Goal: Contribute content: Add original content to the website for others to see

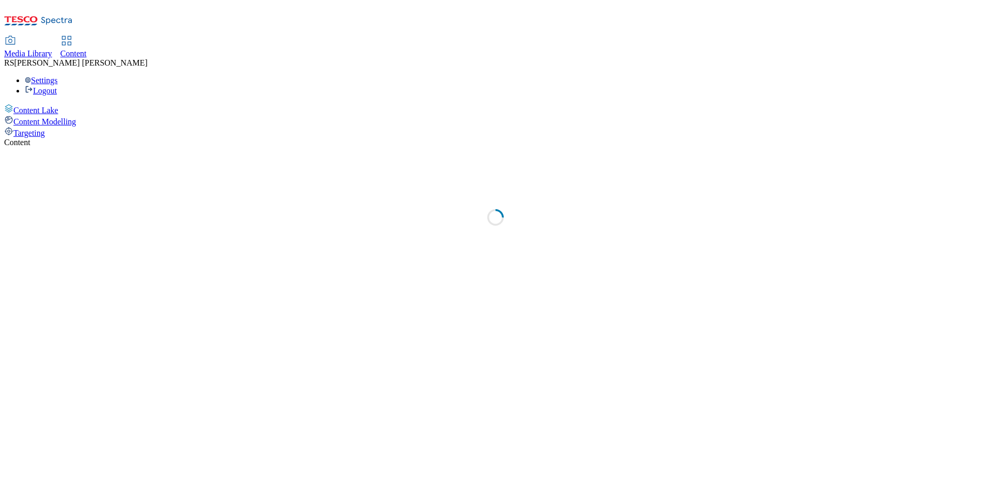
select select "ghs-[GEOGRAPHIC_DATA]"
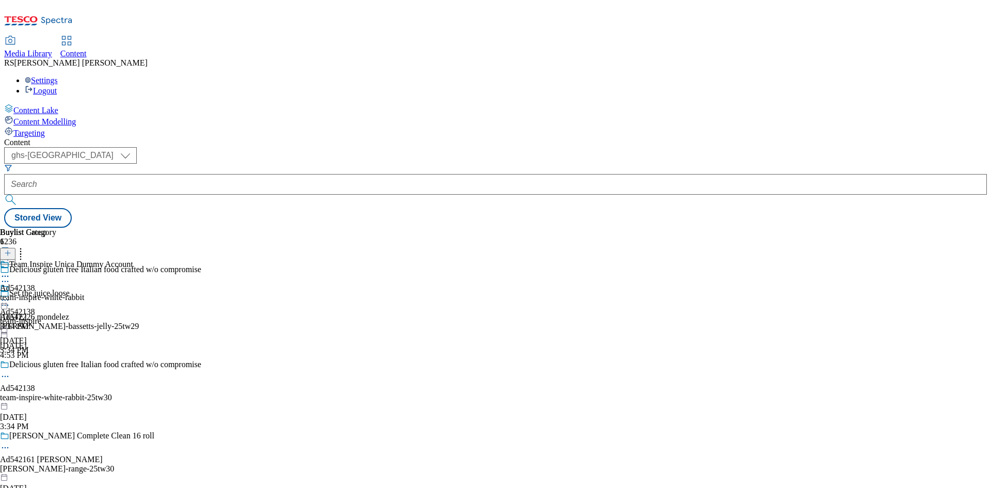
click at [11, 254] on icon at bounding box center [7, 257] width 7 height 7
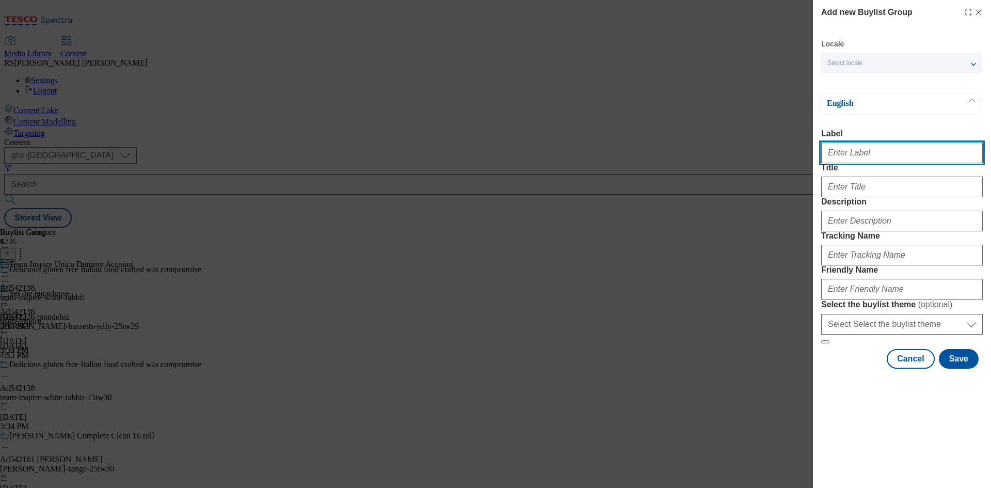
click at [856, 153] on input "Label" at bounding box center [902, 152] width 162 height 21
paste input "541977"
type input "Ad541977"
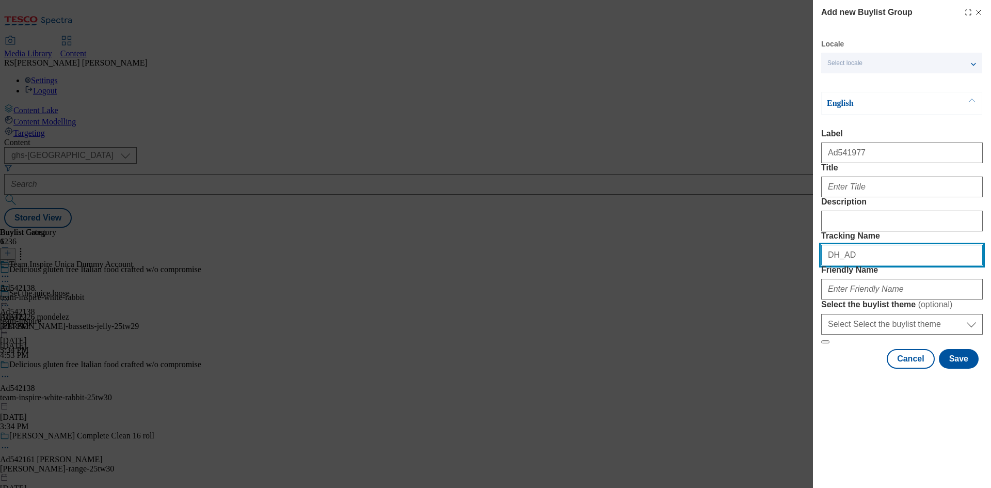
paste input "541977"
type input "DH_AD541977"
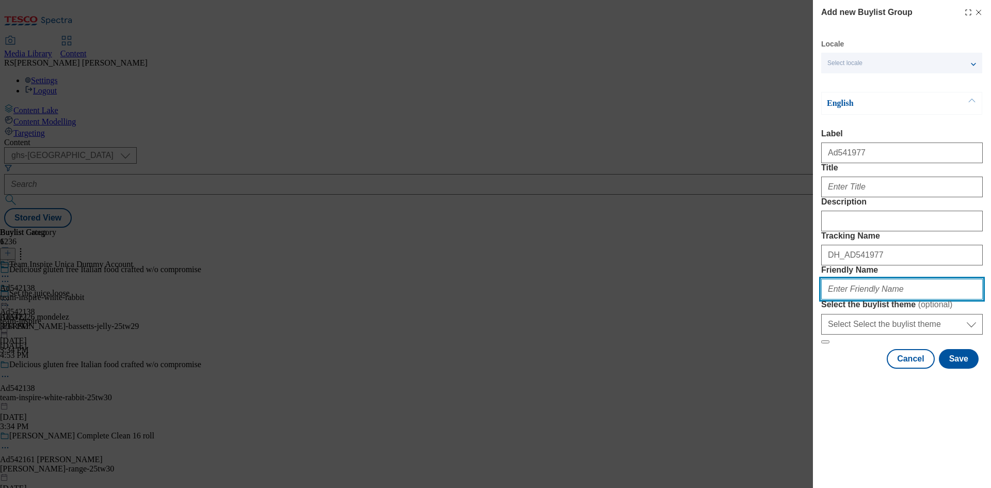
paste input "beiersdorf-[GEOGRAPHIC_DATA]-25tw30"
type input "beiersdorf-[GEOGRAPHIC_DATA]-25tw30"
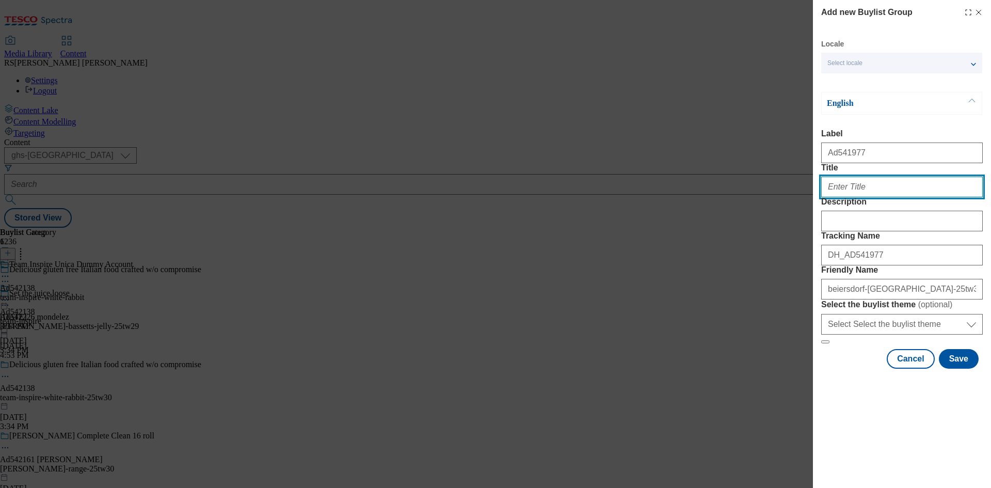
click at [865, 197] on input "Title" at bounding box center [902, 186] width 162 height 21
paste input "Rewind skin age [DATE]"
type input "Rewind skin age [DATE]"
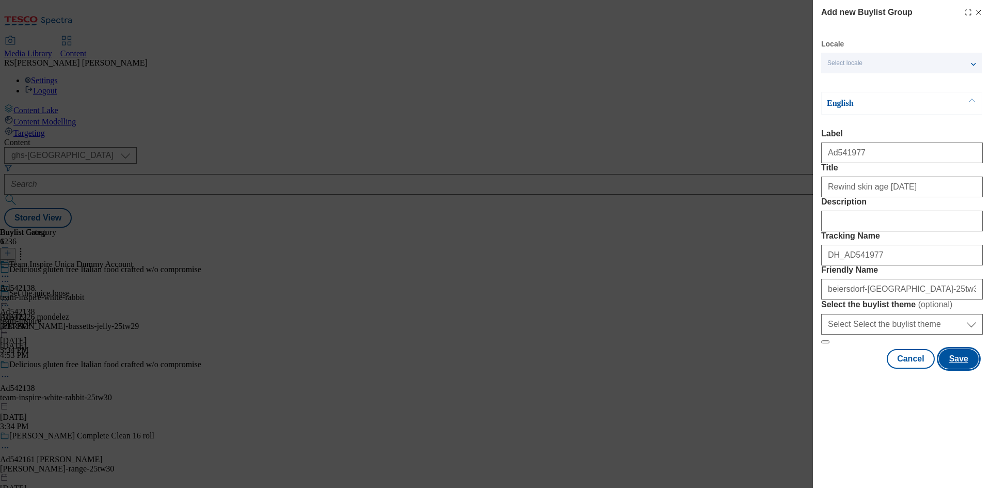
click at [960, 368] on button "Save" at bounding box center [959, 359] width 40 height 20
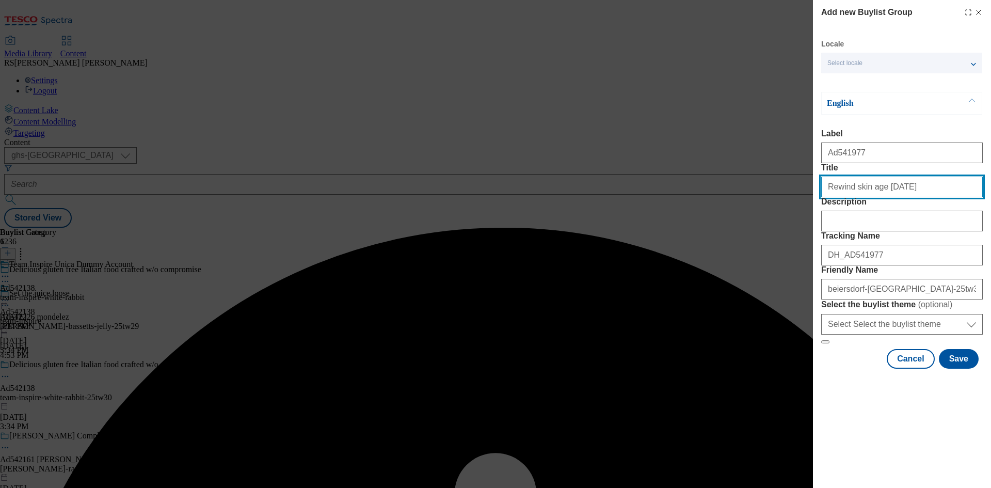
click at [949, 197] on input "Rewind skin age [DATE]" at bounding box center [902, 186] width 162 height 21
type input "Rewind skin age [DATE]"
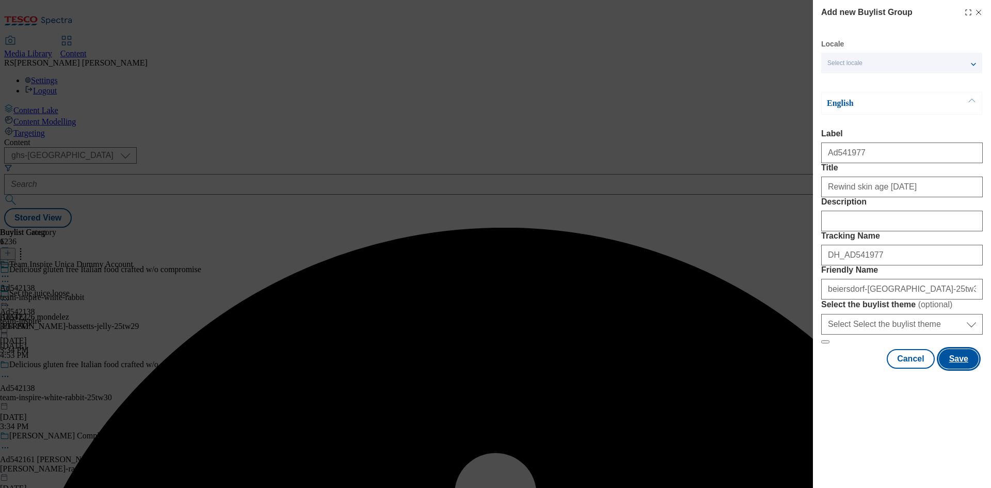
click at [960, 368] on button "Save" at bounding box center [959, 359] width 40 height 20
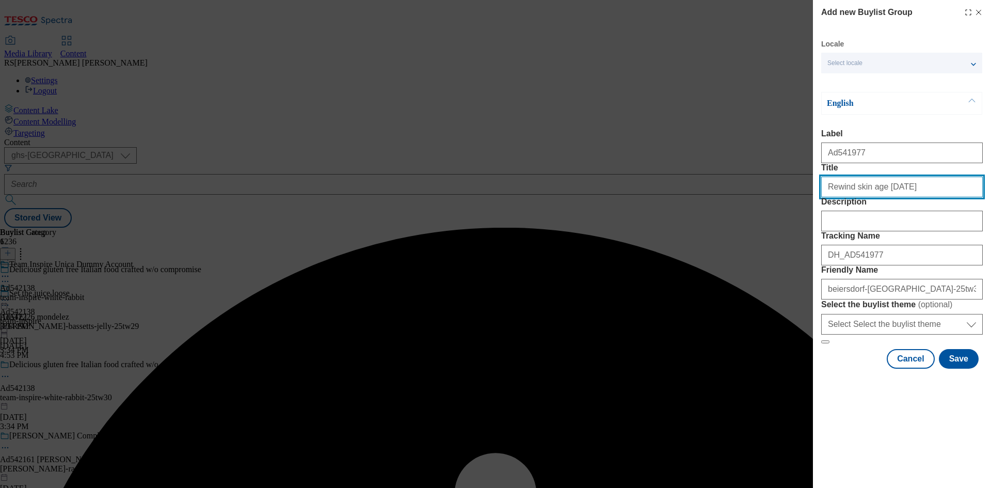
click at [925, 197] on input "Rewind skin age [DATE]" at bounding box center [902, 186] width 162 height 21
type input "Rewind skin age [DATE]"
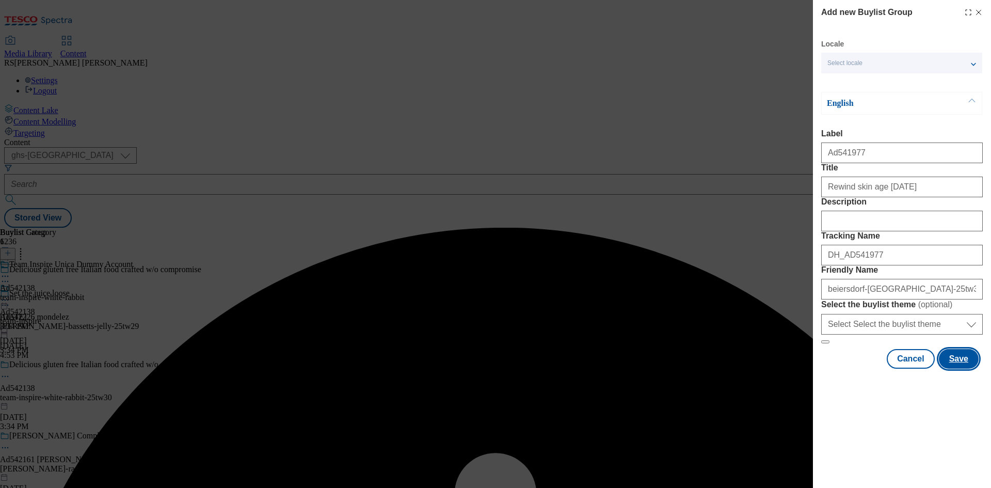
click at [959, 368] on button "Save" at bounding box center [959, 359] width 40 height 20
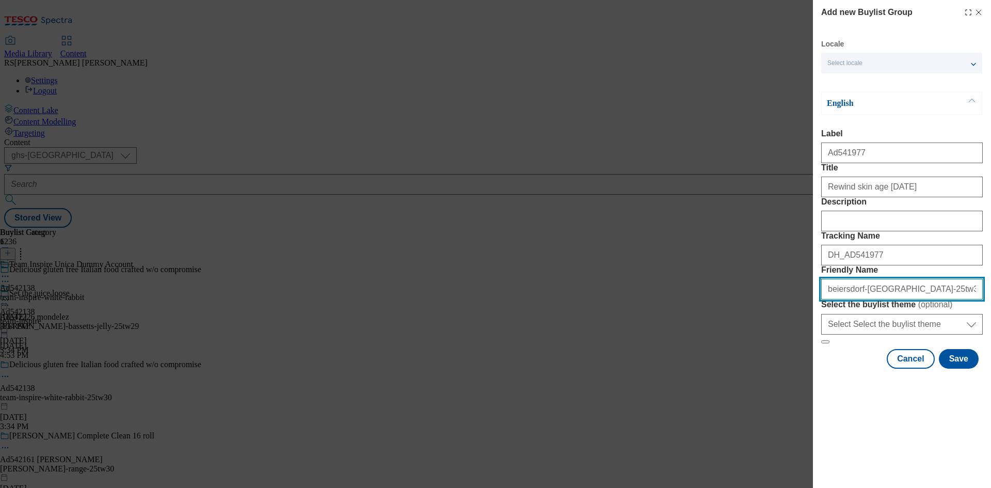
click at [921, 299] on input "beiersdorf-[GEOGRAPHIC_DATA]-25tw30" at bounding box center [902, 289] width 162 height 21
paste input "face-care-"
type input "beiersdorf-[GEOGRAPHIC_DATA]-face-care-25tw30"
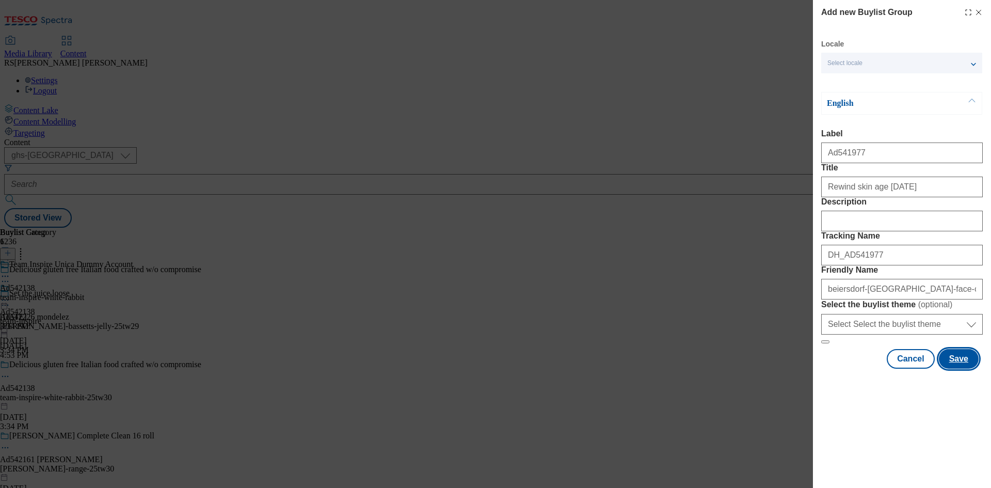
click at [960, 368] on button "Save" at bounding box center [959, 359] width 40 height 20
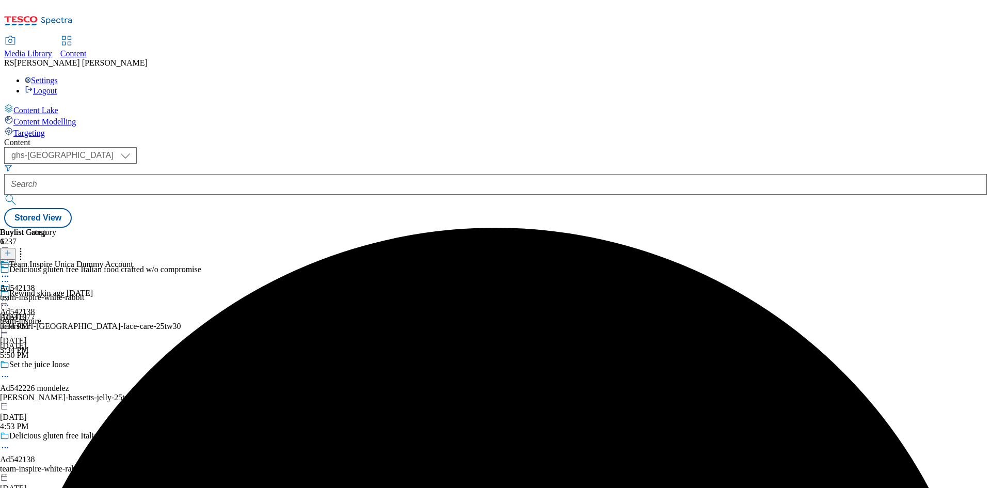
click at [220, 321] on div "beiersdorf-[GEOGRAPHIC_DATA]-face-care-25tw30" at bounding box center [110, 325] width 220 height 9
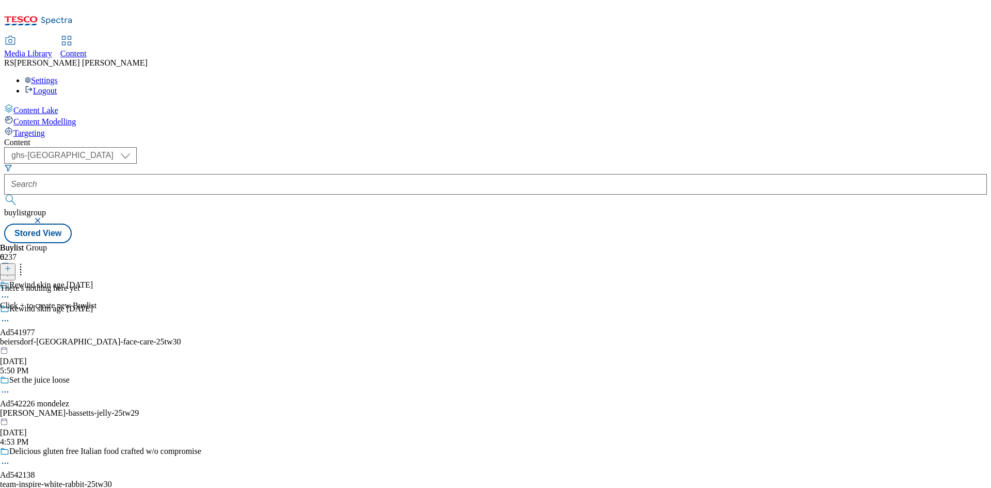
click at [11, 265] on icon at bounding box center [7, 268] width 7 height 7
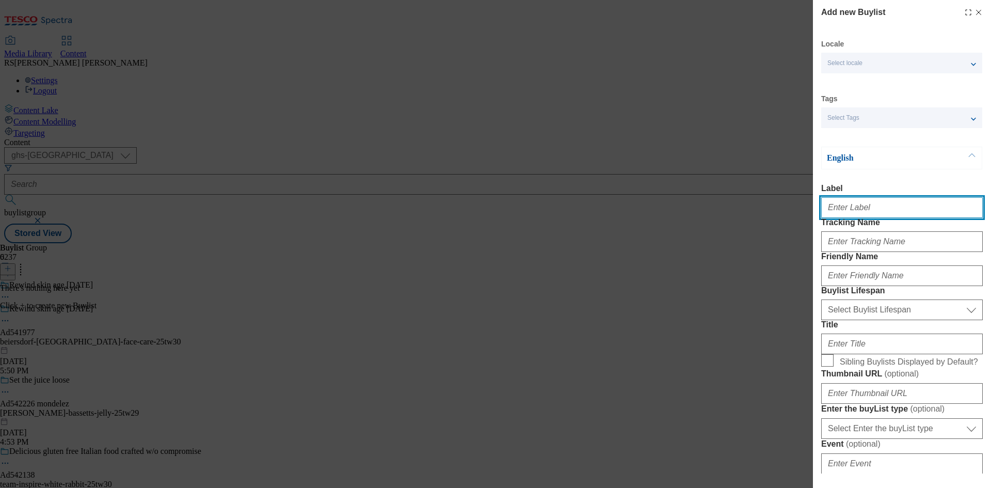
click at [881, 216] on input "Label" at bounding box center [902, 207] width 162 height 21
paste input "541977"
type input "Ad541977"
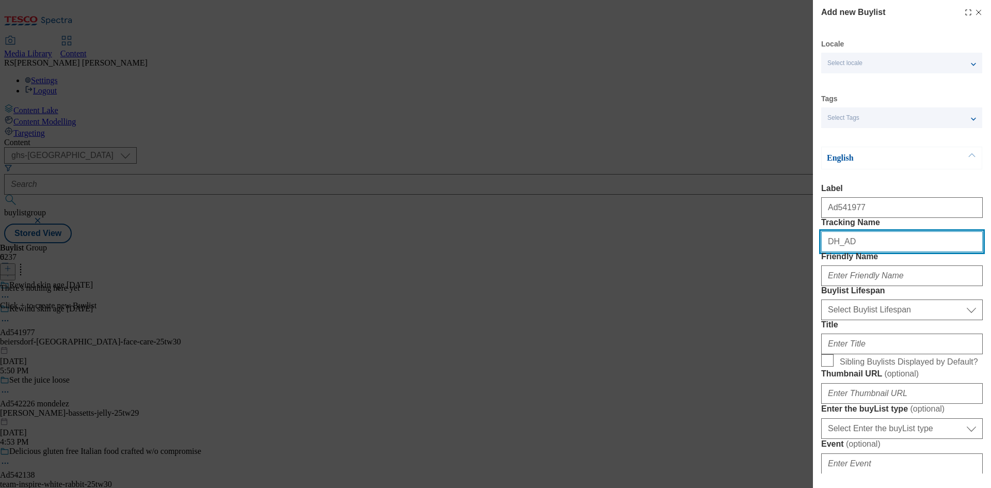
paste input "541977"
type input "DH_AD541977"
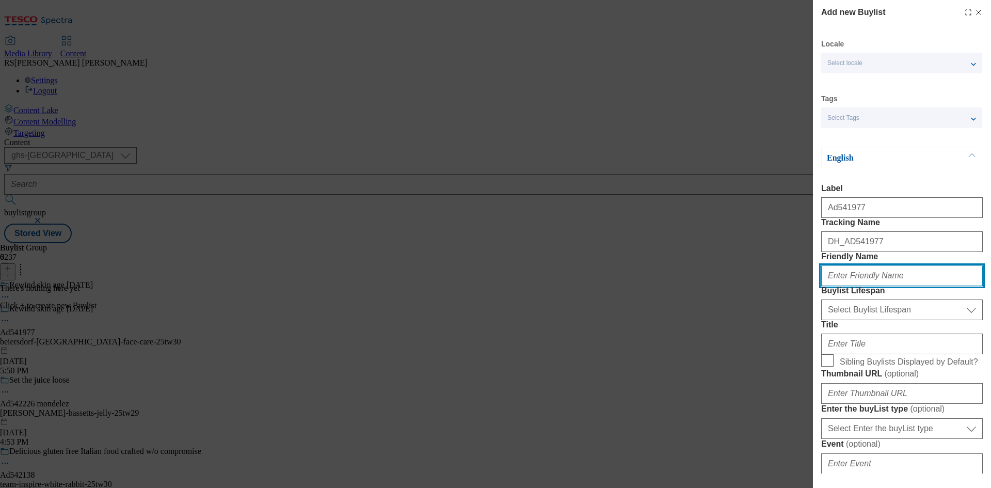
paste input "beiersdorf"
type input "beiersdorf"
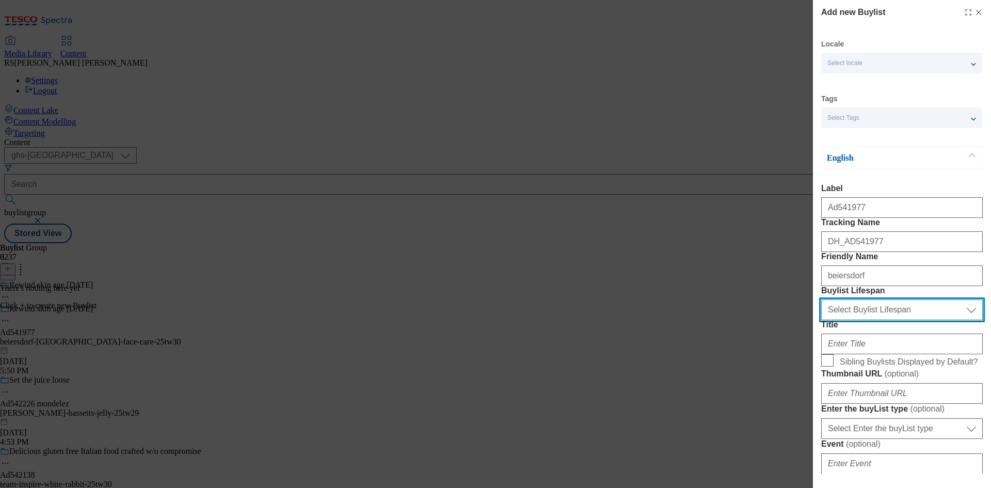
click at [873, 320] on select "Select Buylist Lifespan evergreen seasonal tactical" at bounding box center [902, 309] width 162 height 21
select select "tactical"
click at [821, 320] on select "Select Buylist Lifespan evergreen seasonal tactical" at bounding box center [902, 309] width 162 height 21
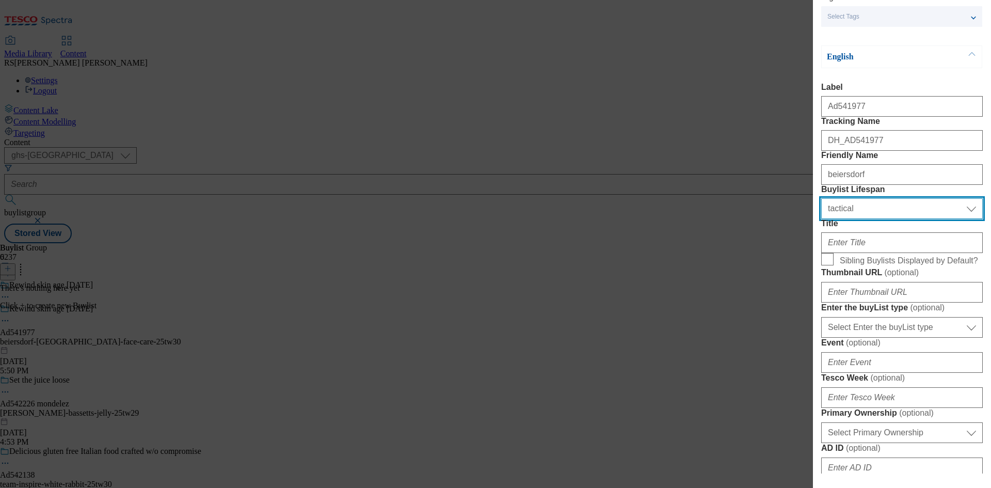
scroll to position [103, 0]
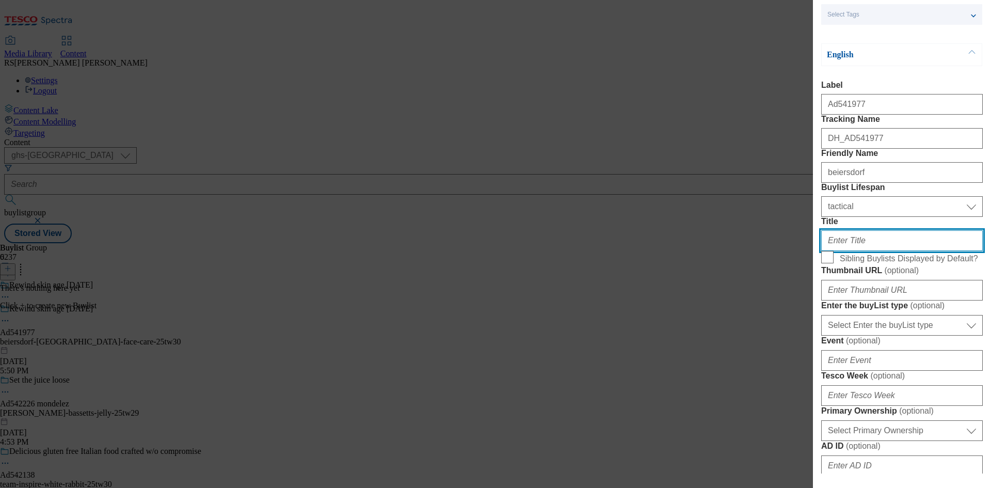
click at [870, 251] on input "Title" at bounding box center [902, 240] width 162 height 21
paste input "Breakthrough epicelline Epigenetics anti-age ingredient"
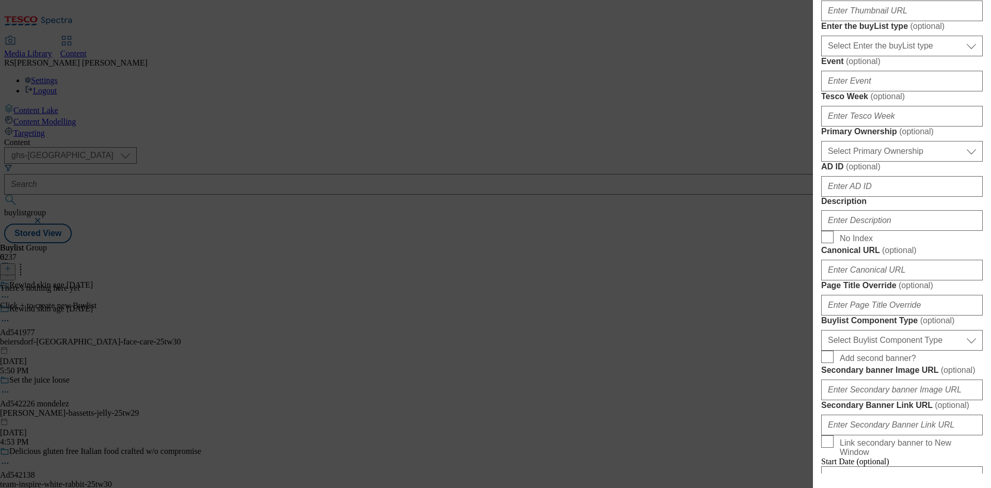
scroll to position [361, 0]
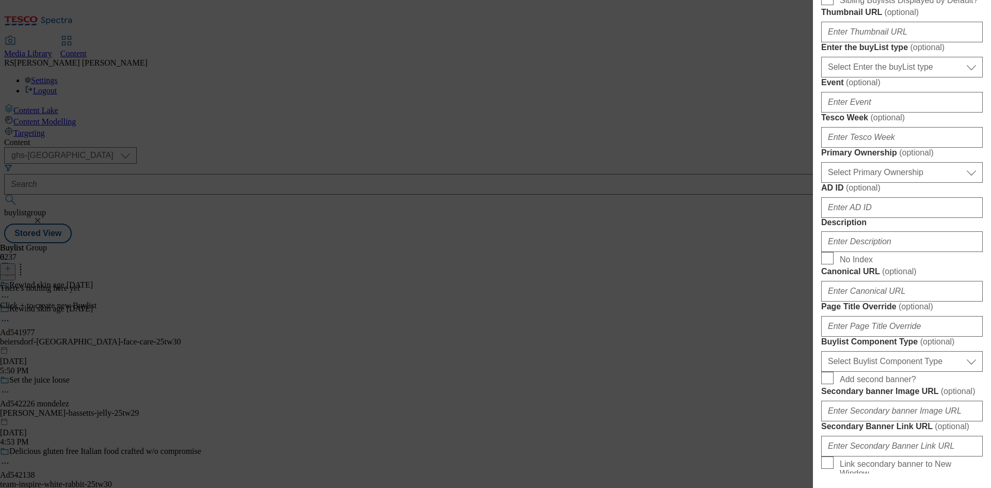
type input "Breakthrough epicelline Epigenetics anti-age ingredient"
drag, startPoint x: 903, startPoint y: 188, endPoint x: 907, endPoint y: 196, distance: 9.0
click at [903, 77] on select "Select Enter the buyList type event supplier funded long term >4 weeks supplier…" at bounding box center [902, 67] width 162 height 21
select select "supplier funded short term 1-3 weeks"
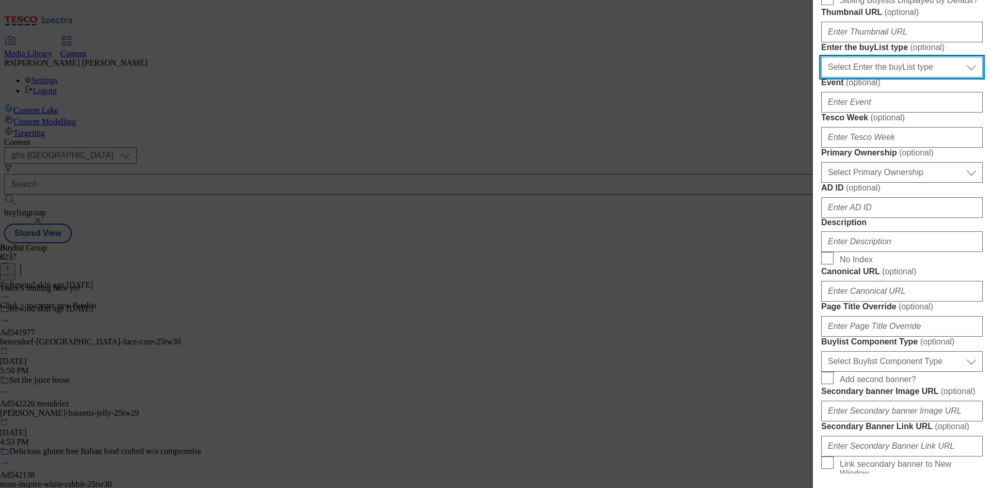
click at [821, 77] on select "Select Enter the buyList type event supplier funded long term >4 weeks supplier…" at bounding box center [902, 67] width 162 height 21
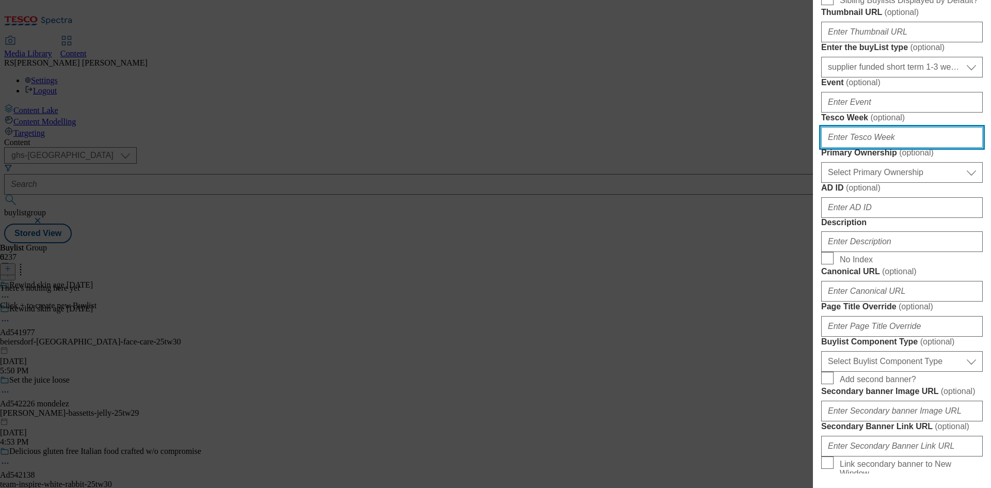
click at [886, 148] on input "Tesco Week ( optional )" at bounding box center [902, 137] width 162 height 21
type input "30"
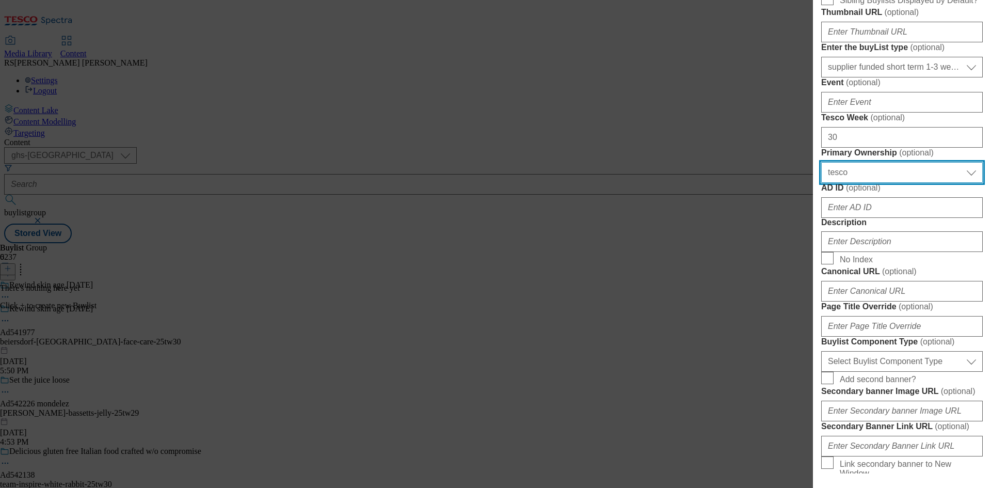
select select "dunnhumby"
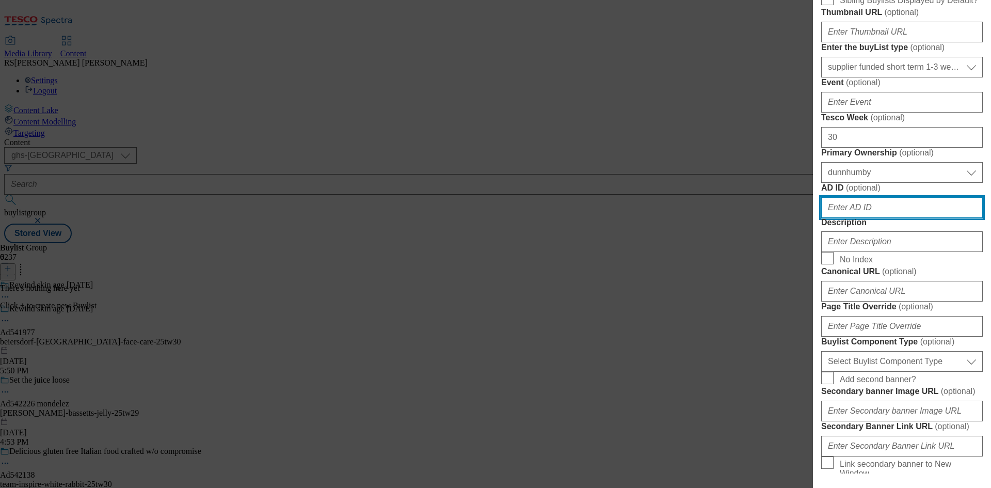
paste input "541977"
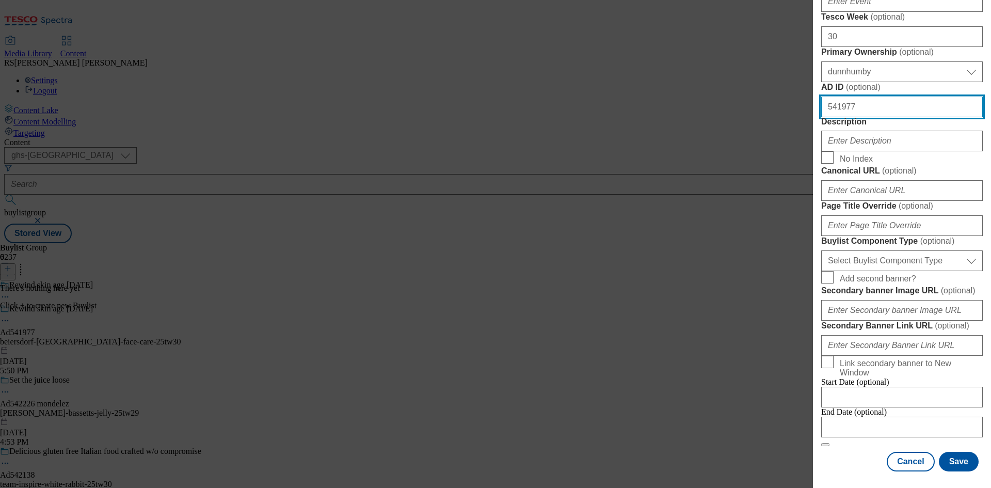
scroll to position [464, 0]
type input "541977"
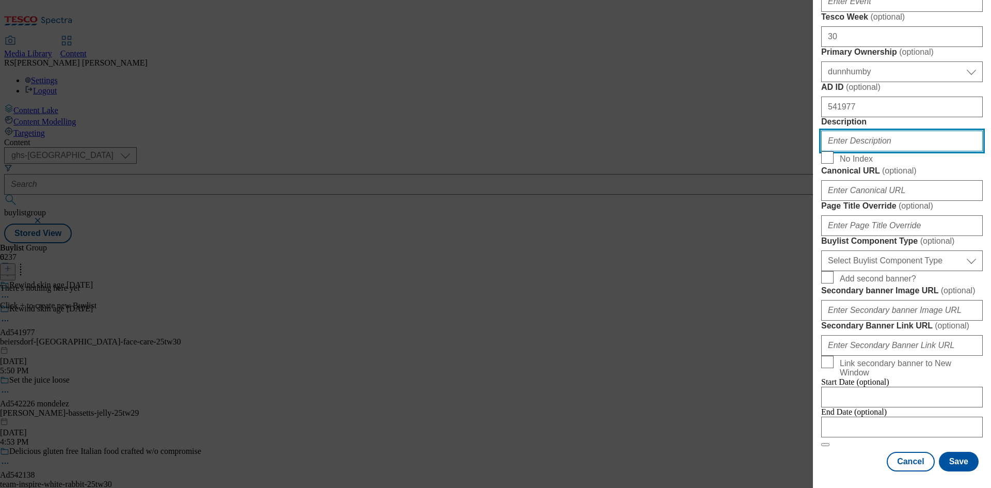
click at [873, 151] on input "Description" at bounding box center [902, 141] width 162 height 21
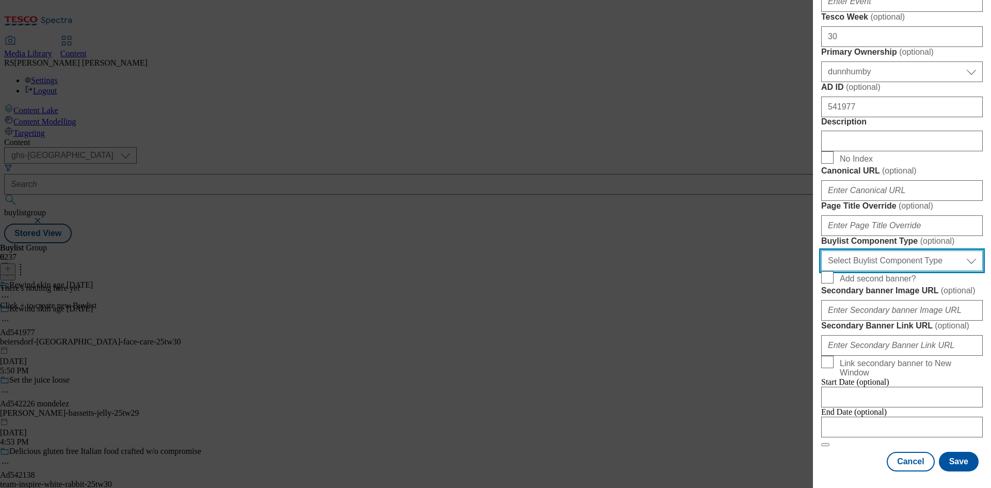
click at [915, 271] on select "Select Buylist Component Type Banner Competition Header Meal" at bounding box center [902, 260] width 162 height 21
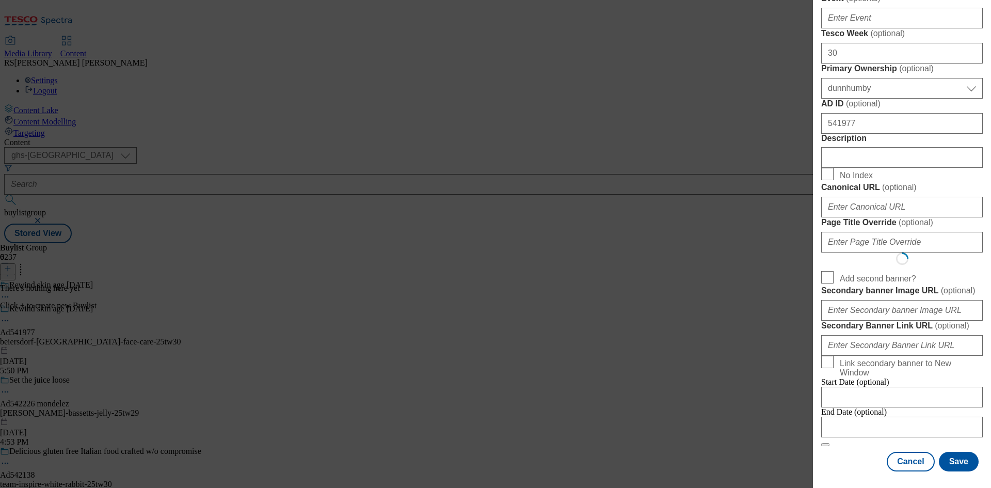
scroll to position [0, 0]
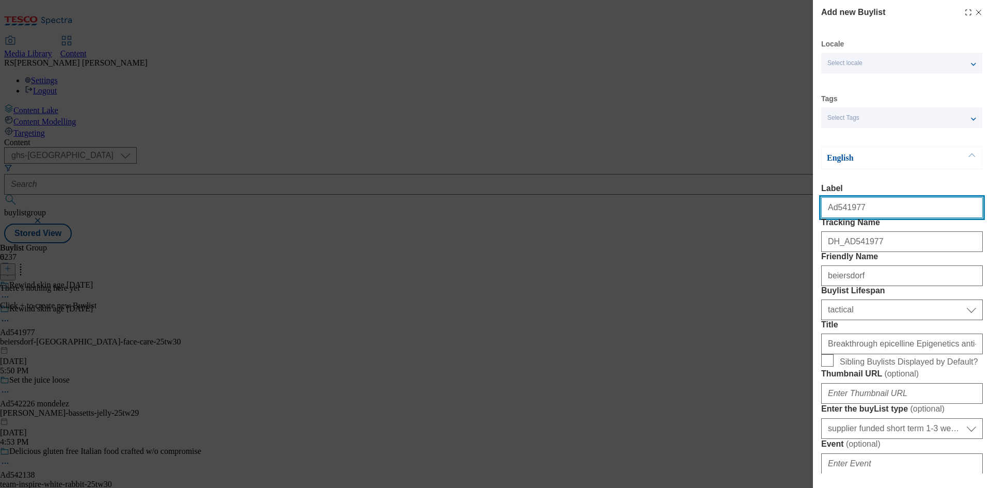
select select "Banner"
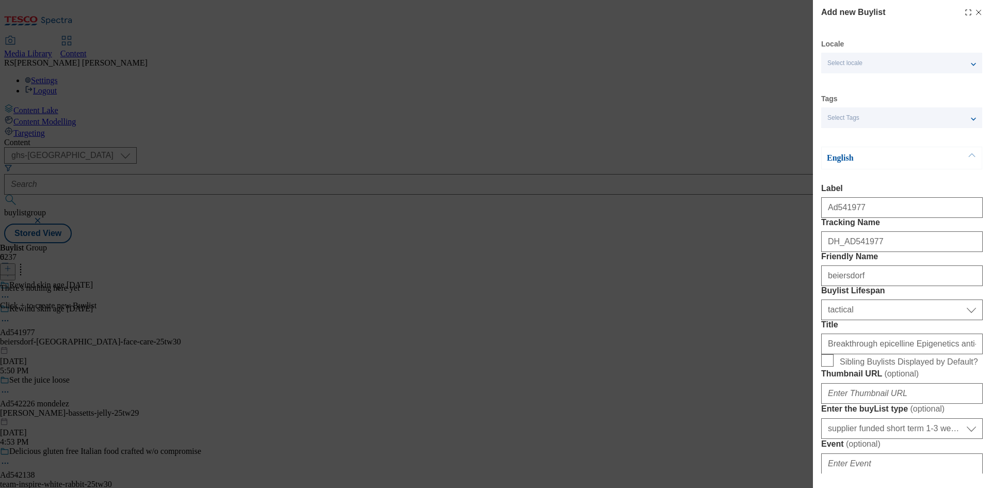
click at [980, 320] on div "Add new Buylist Locale Select locale English Welsh Tags Select Tags fnf marketp…" at bounding box center [902, 236] width 178 height 473
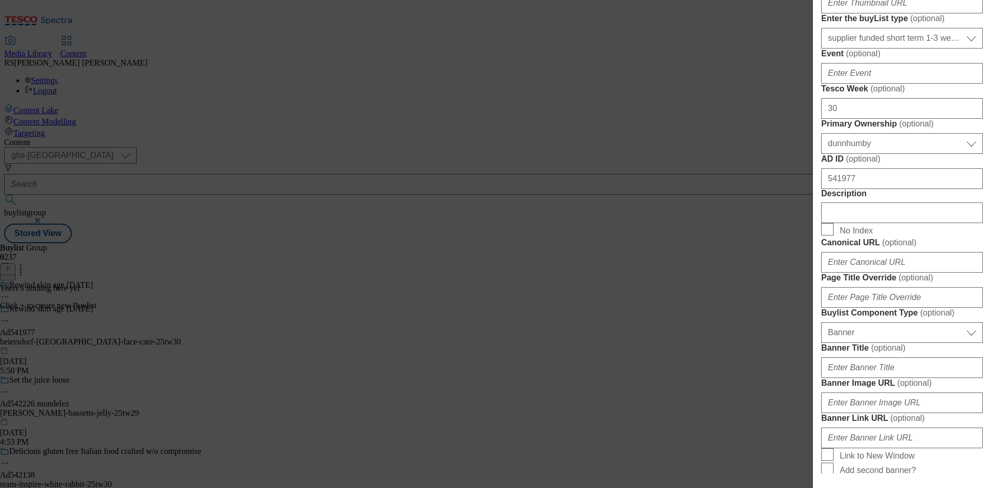
scroll to position [413, 0]
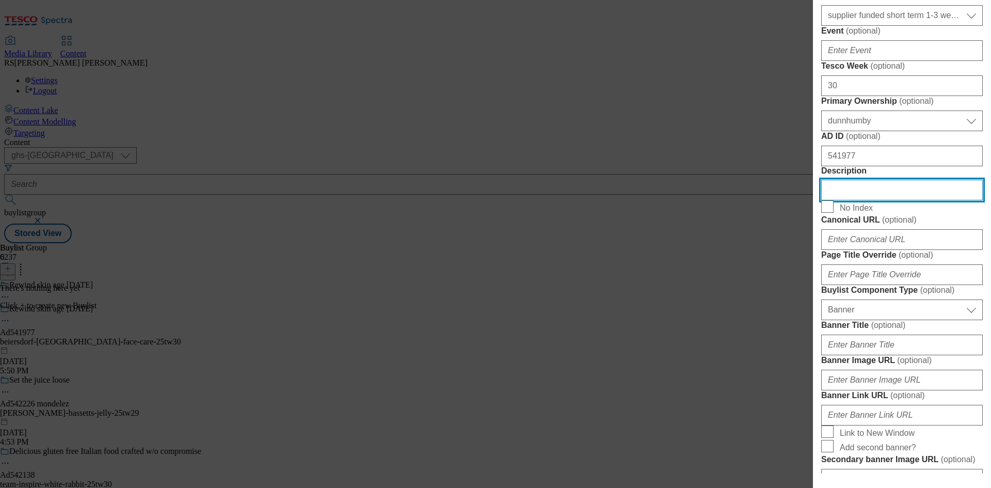
click at [867, 200] on input "Description" at bounding box center [902, 190] width 162 height 21
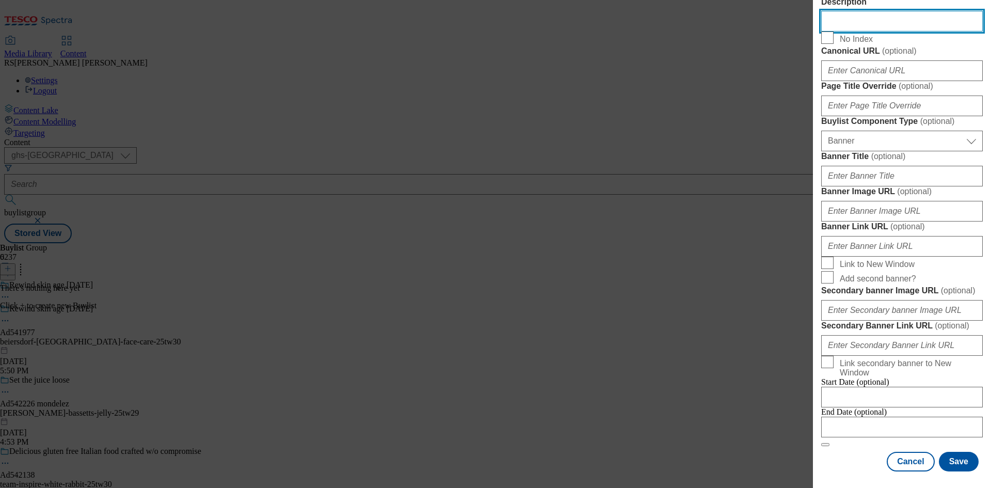
scroll to position [1023, 0]
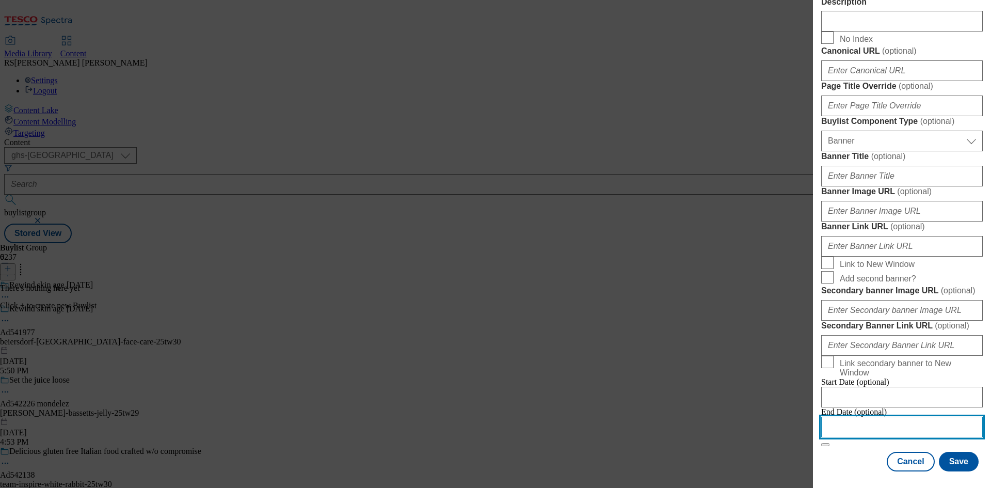
click at [932, 416] on input "Modal" at bounding box center [902, 426] width 162 height 21
select select "2025"
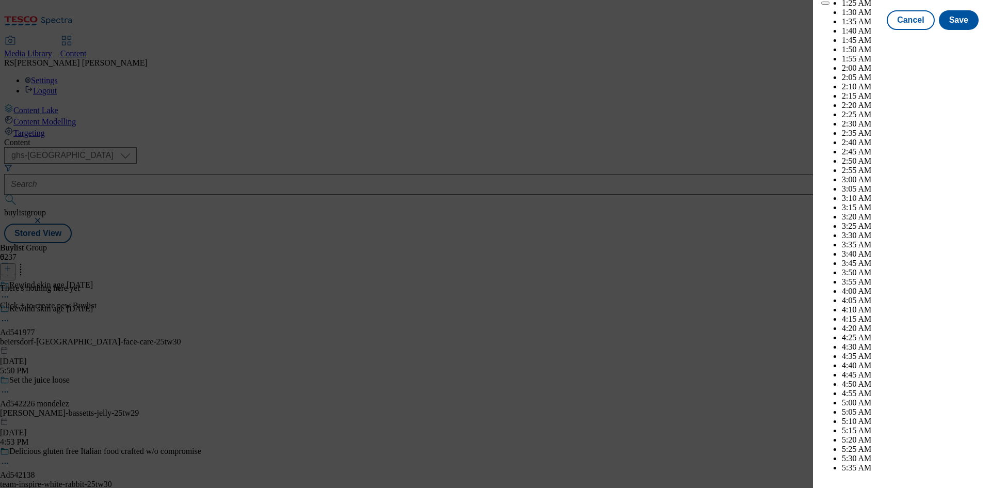
scroll to position [4080, 0]
select select "December"
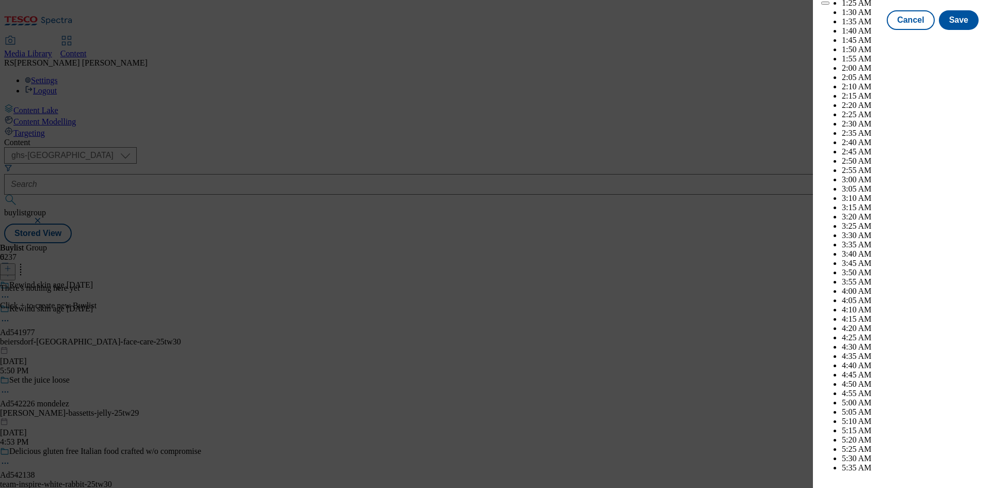
click at [955, 39] on button "Save" at bounding box center [959, 30] width 40 height 20
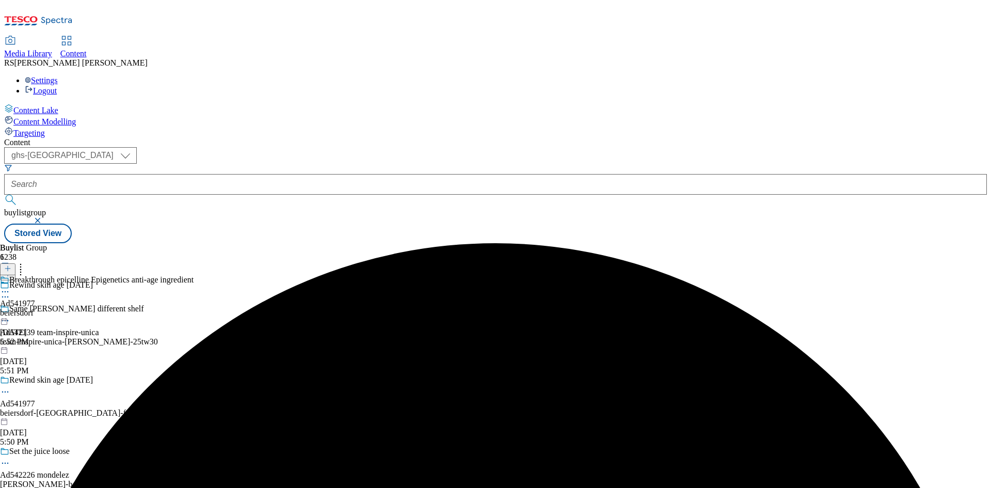
click at [194, 308] on div "beiersdorf" at bounding box center [97, 312] width 194 height 9
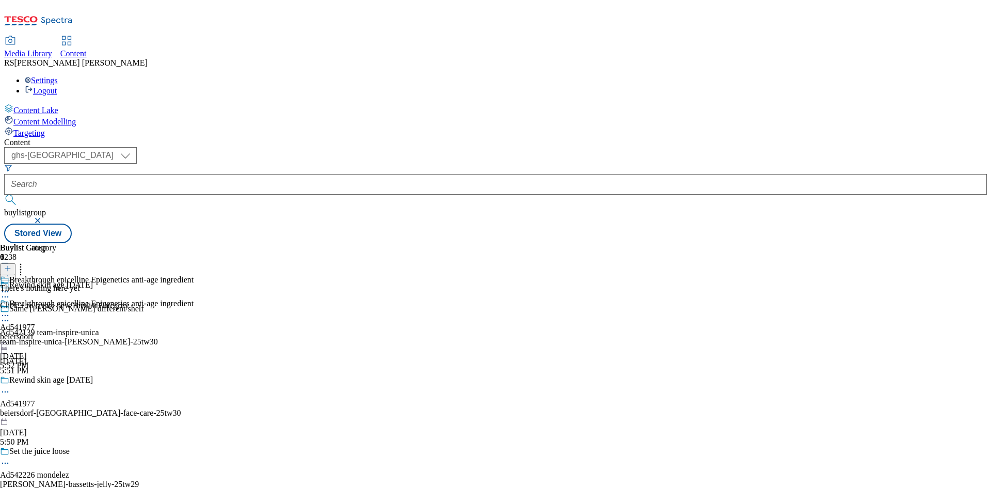
click at [11, 265] on icon at bounding box center [7, 268] width 7 height 7
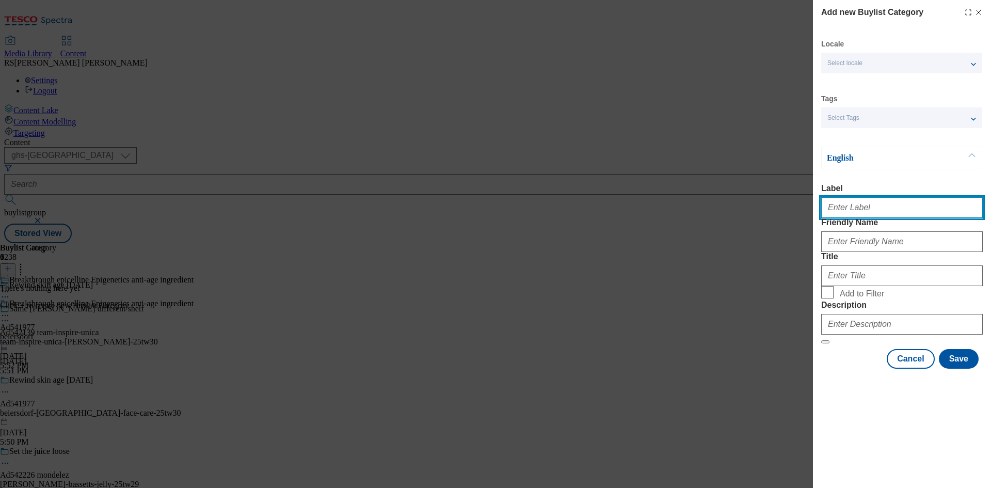
click at [887, 218] on input "Label" at bounding box center [902, 207] width 162 height 21
paste input "541977"
type input "Ad541977"
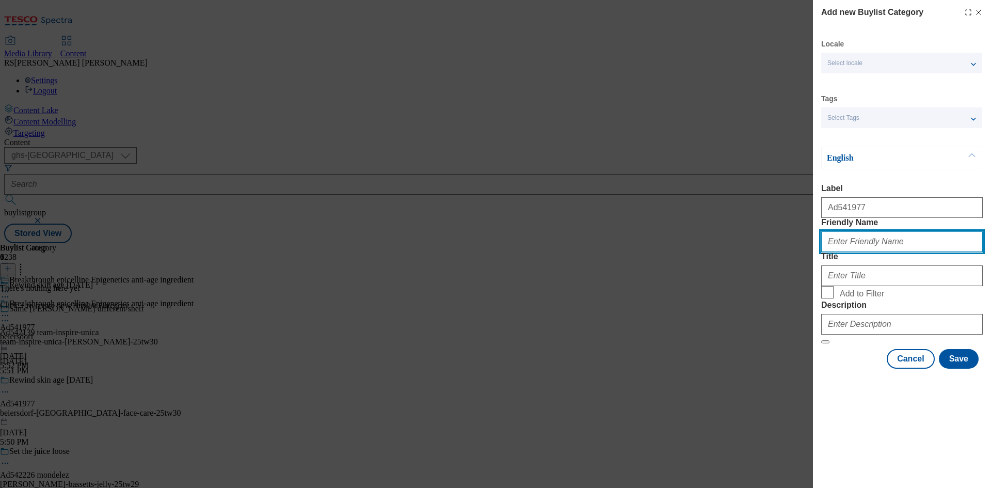
click at [894, 252] on input "Friendly Name" at bounding box center [902, 241] width 162 height 21
click at [944, 252] on input "Friendly Name" at bounding box center [902, 241] width 162 height 21
paste input "beiersdorf-[GEOGRAPHIC_DATA]-face-care"
type input "beiersdorf-[GEOGRAPHIC_DATA]-face-care"
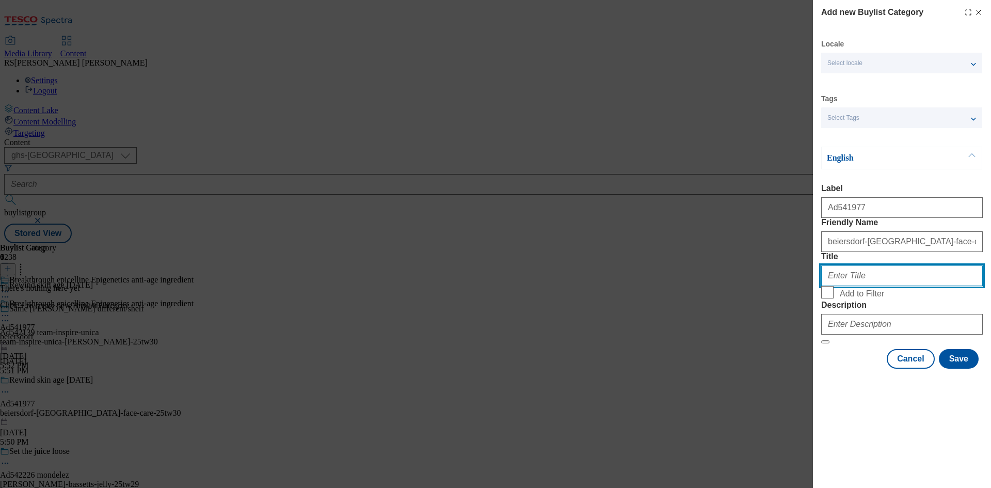
paste input "Beiersdorf"
type input "Beiersdorf"
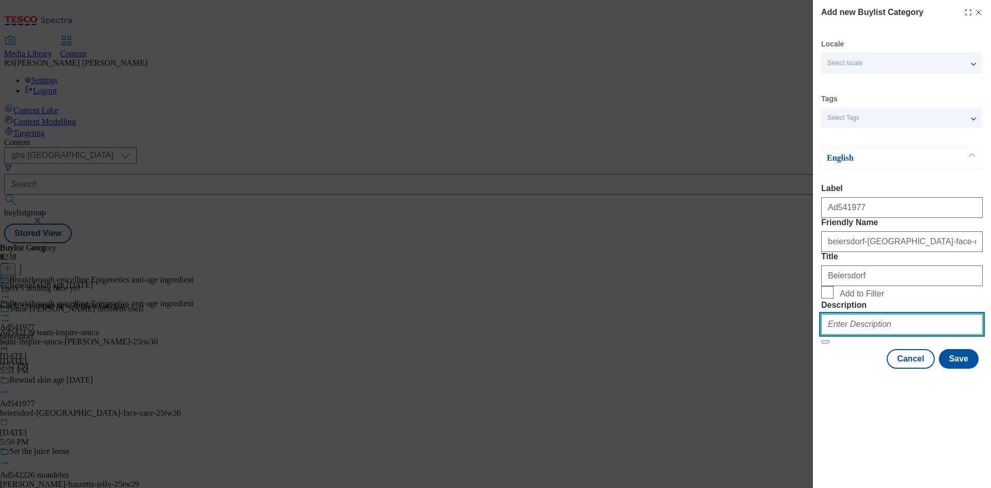
click at [895, 334] on input "Description" at bounding box center [902, 324] width 162 height 21
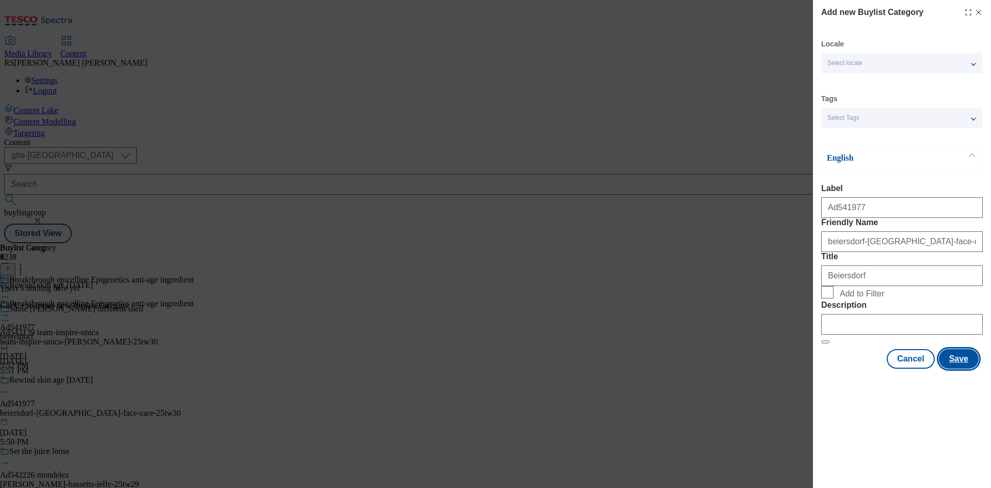
click at [963, 368] on button "Save" at bounding box center [959, 359] width 40 height 20
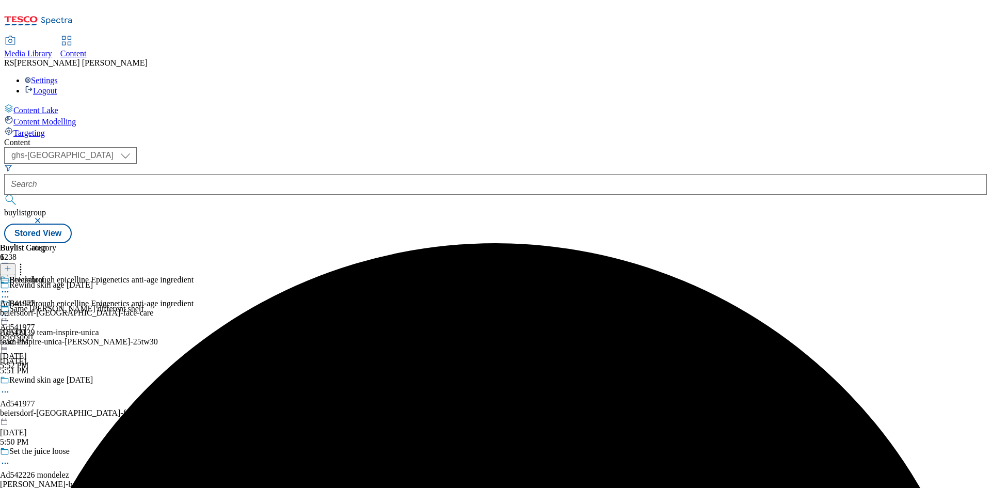
click at [153, 308] on div "beiersdorf-[GEOGRAPHIC_DATA]-face-care" at bounding box center [76, 312] width 153 height 9
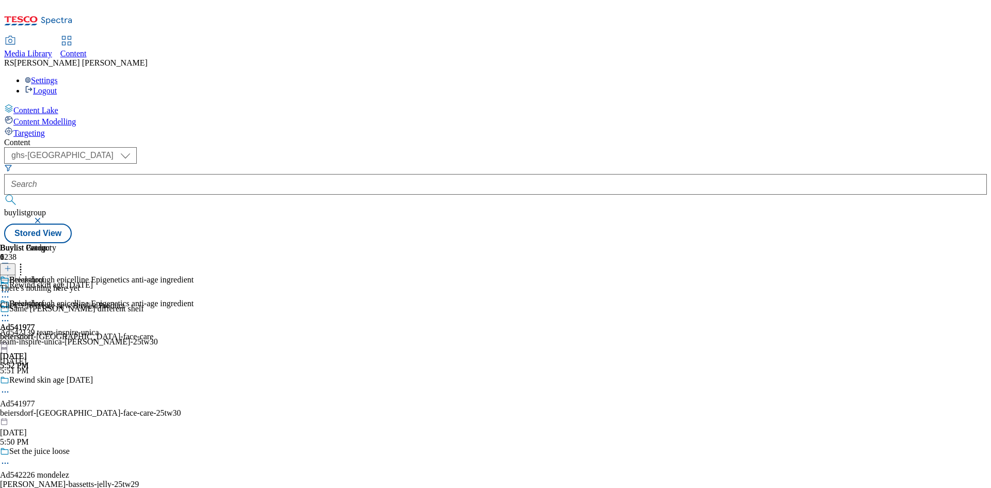
click at [11, 265] on icon at bounding box center [7, 268] width 7 height 7
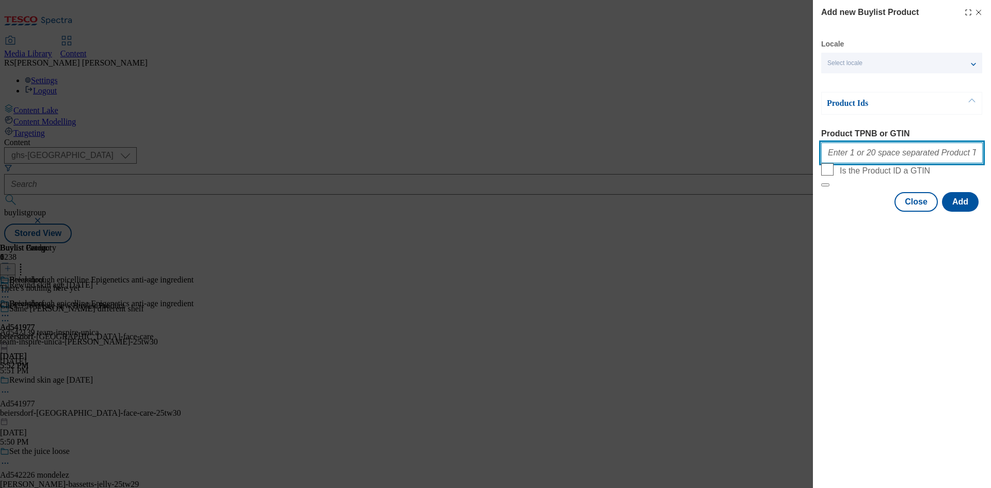
click at [898, 149] on input "Product TPNB or GTIN" at bounding box center [902, 152] width 162 height 21
paste input "96533899 76970843 76970964 76970941"
type input "96533899 76970843 76970964 76970941"
click at [958, 212] on button "Add" at bounding box center [960, 202] width 37 height 20
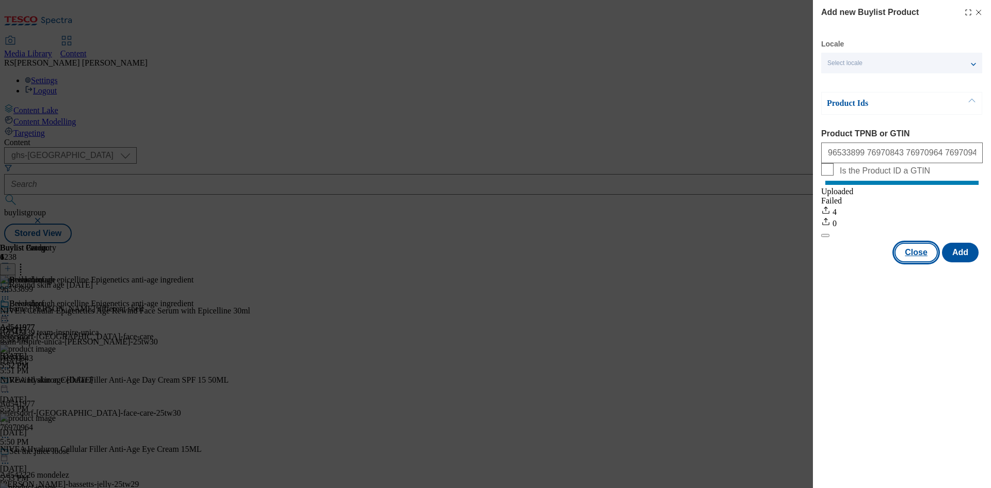
click at [923, 262] on button "Close" at bounding box center [915, 253] width 43 height 20
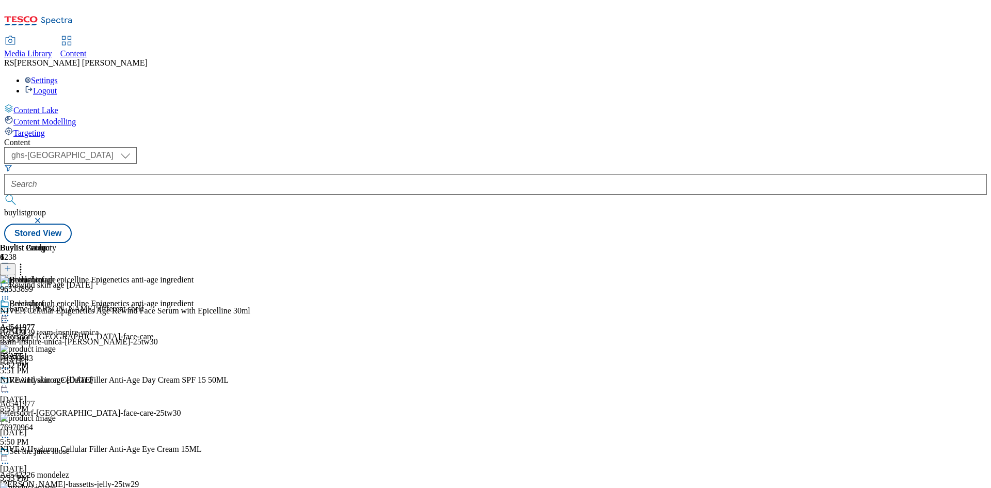
click at [10, 387] on icon at bounding box center [5, 392] width 10 height 10
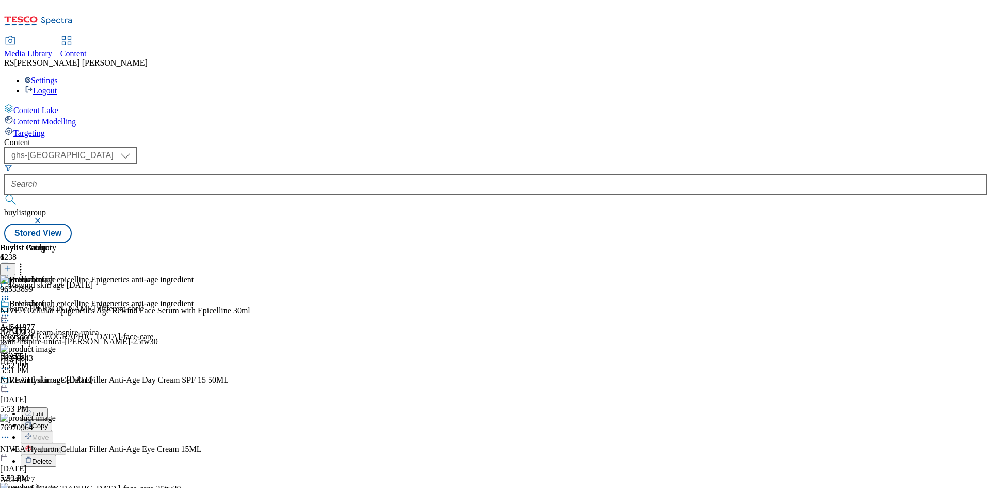
click at [48, 407] on button "Edit" at bounding box center [34, 413] width 27 height 12
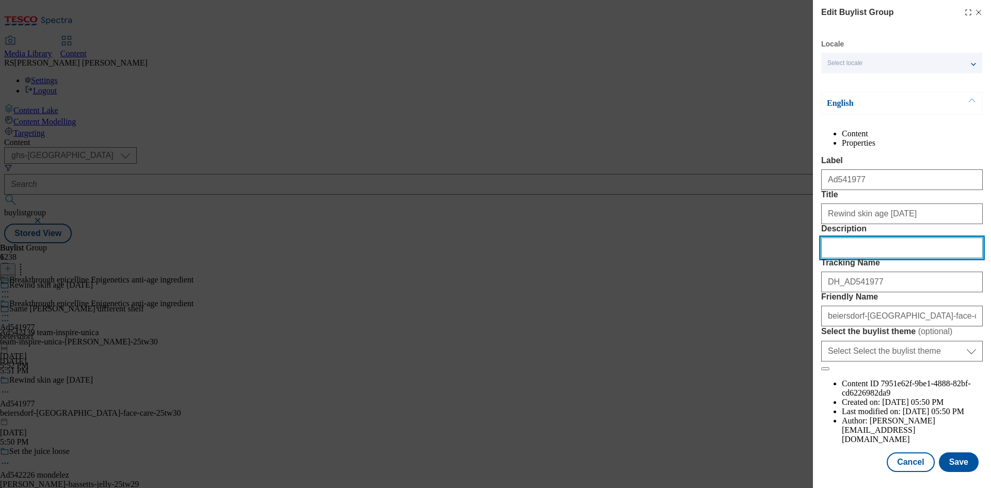
click at [907, 258] on input "Description" at bounding box center [902, 247] width 162 height 21
paste input "NIVEA Cellular Epigenetics Age Rewind Face Serum with Epicelline 30ml"
type input "NIVEA Cellular Epigenetics Age Rewind Face Serum with Epicelline 30ml"
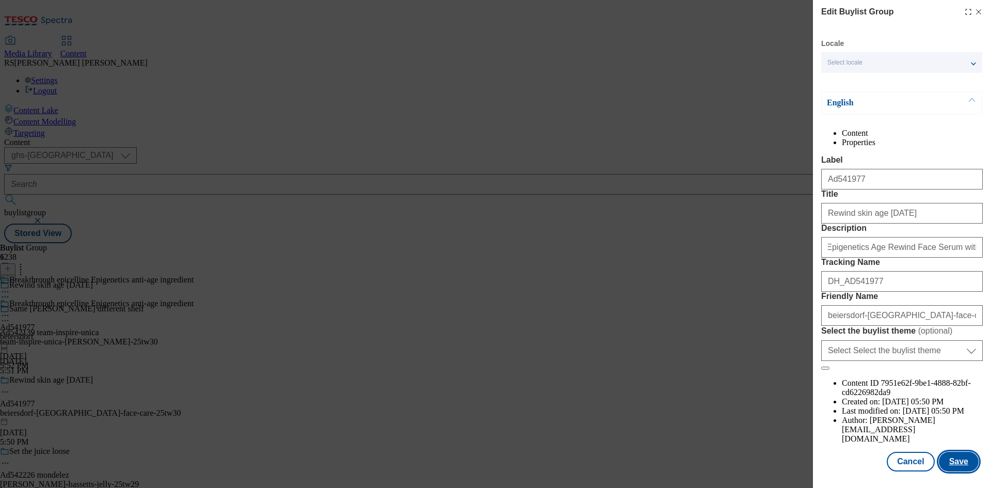
click at [963, 465] on button "Save" at bounding box center [959, 462] width 40 height 20
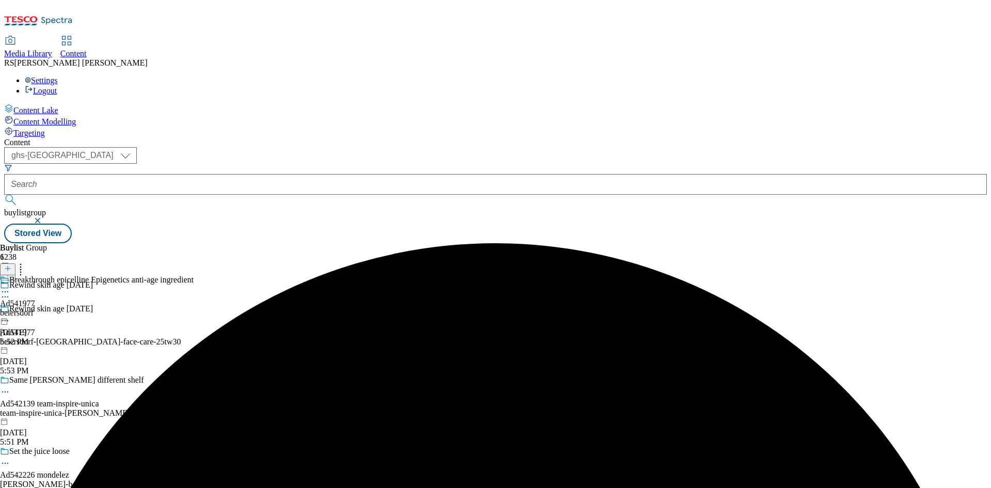
click at [10, 286] on icon at bounding box center [5, 291] width 10 height 10
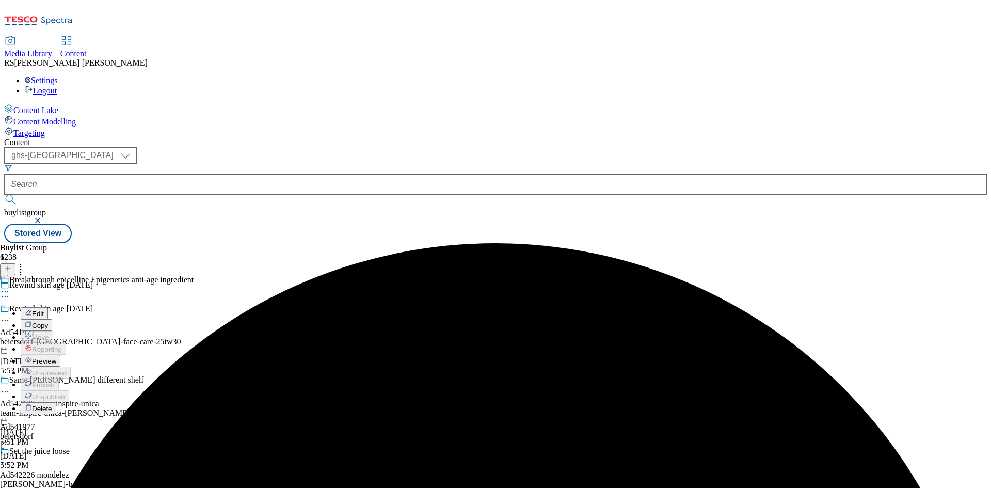
click at [44, 310] on span "Edit" at bounding box center [38, 314] width 12 height 8
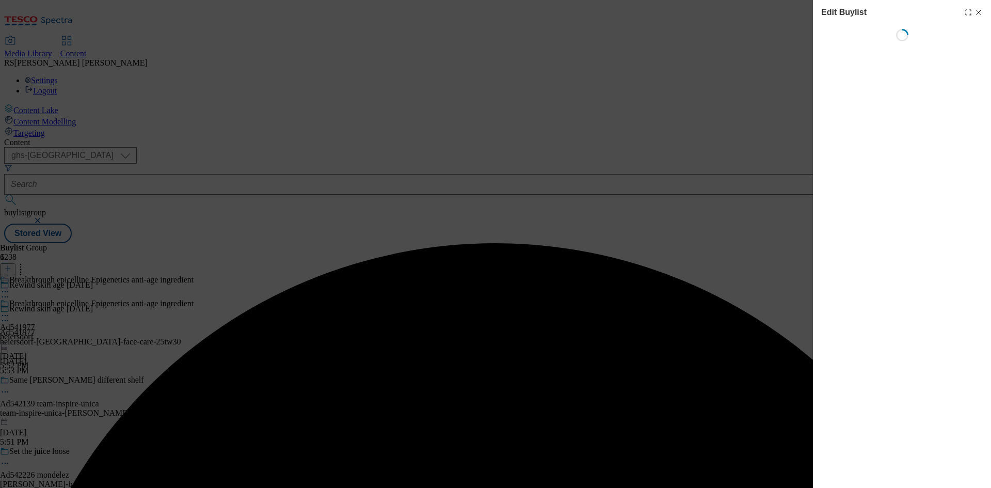
select select "tactical"
select select "supplier funded short term 1-3 weeks"
select select "dunnhumby"
select select "Banner"
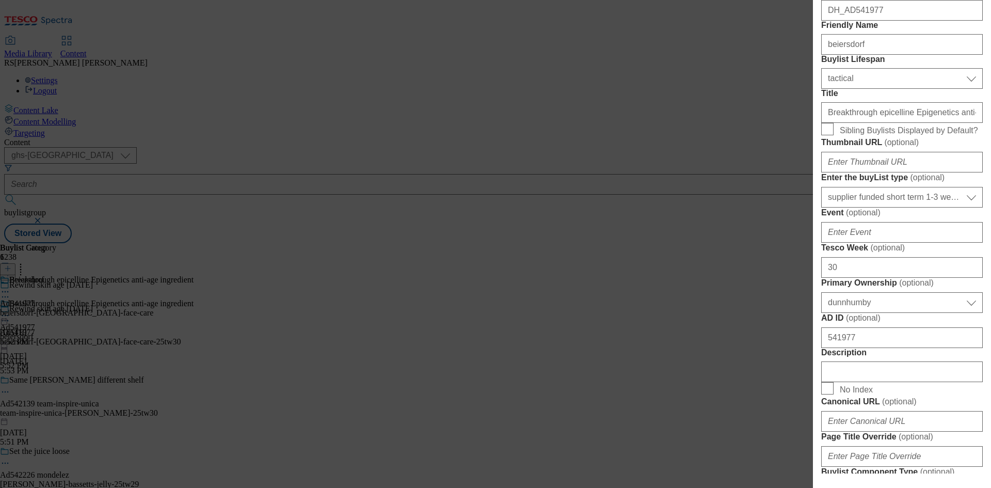
scroll to position [413, 0]
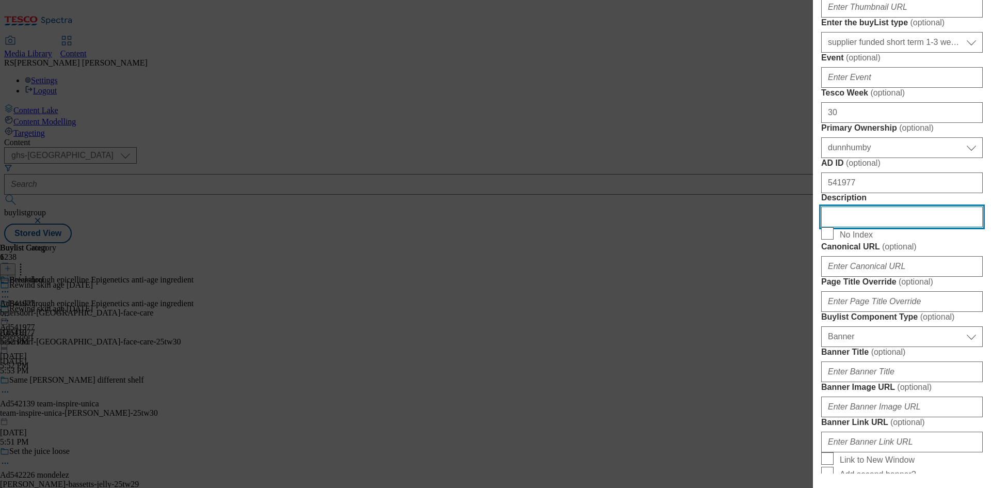
click at [882, 227] on input "Description" at bounding box center [902, 216] width 162 height 21
paste input "NIVEA Cellular Epigenetics Age Rewind Face Serum with Epicelline 30ml"
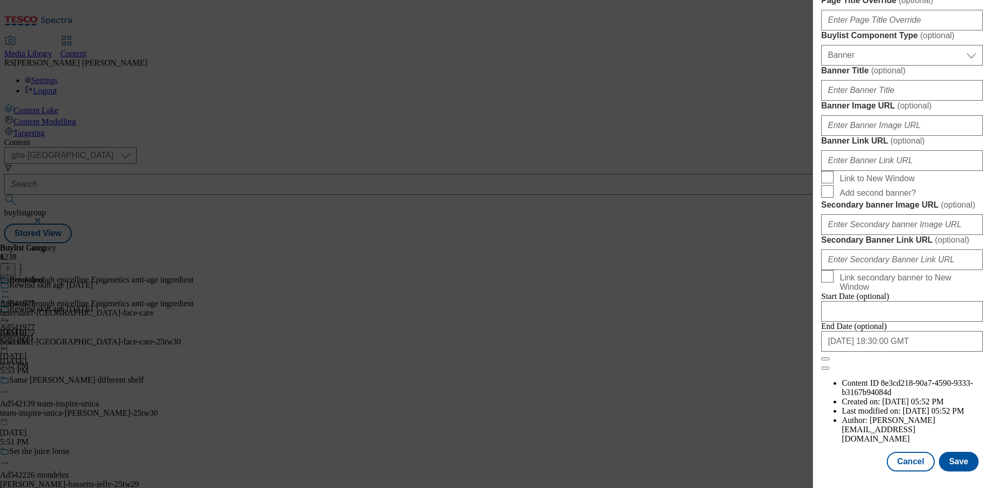
scroll to position [1068, 0]
type input "NIVEA Cellular Epigenetics Age Rewind Face Serum with Epicelline 30ml"
click at [958, 457] on button "Save" at bounding box center [959, 462] width 40 height 20
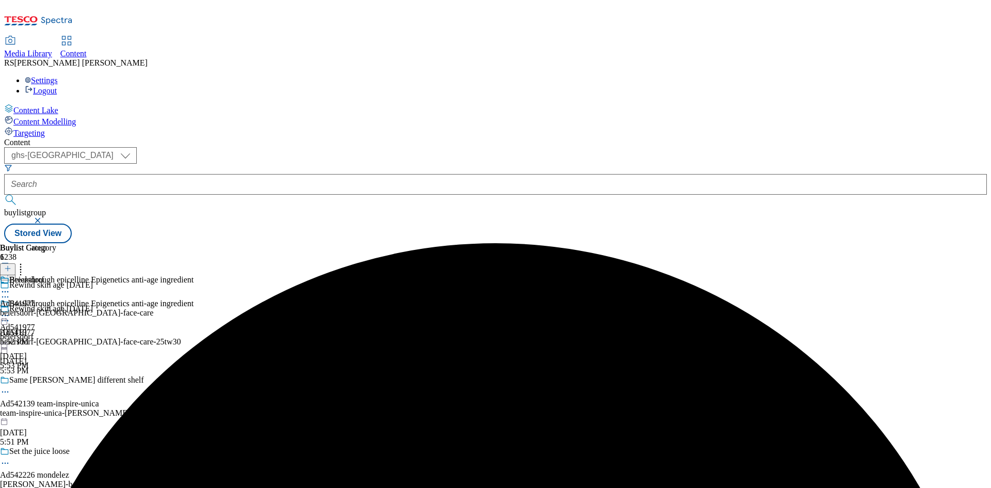
click at [10, 286] on icon at bounding box center [5, 291] width 10 height 10
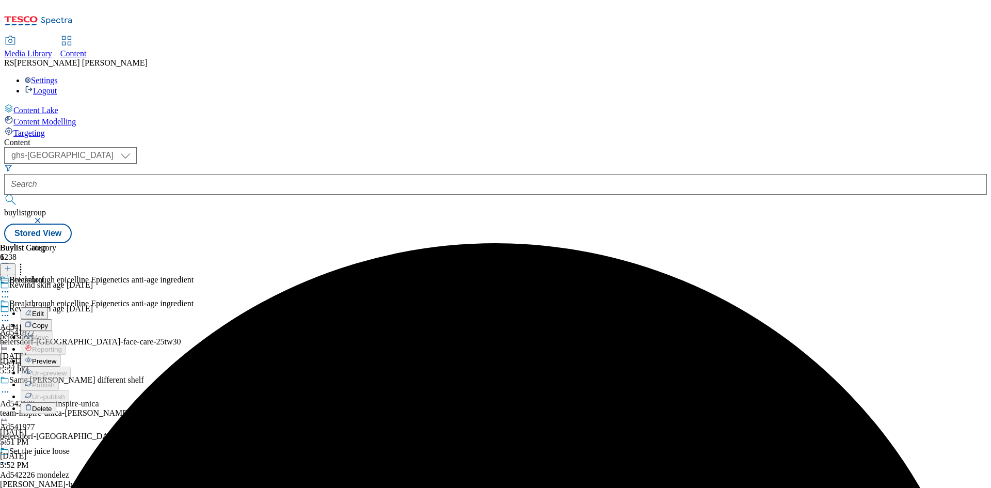
click at [48, 307] on button "Edit" at bounding box center [34, 313] width 27 height 12
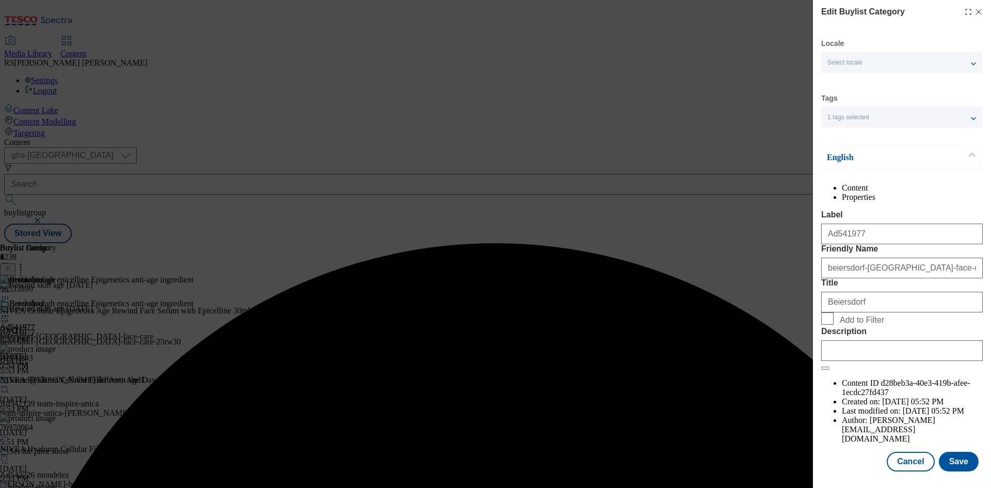
scroll to position [20, 0]
click at [903, 361] on input "Description" at bounding box center [902, 350] width 162 height 21
paste input "NIVEA Cellular Epigenetics Age Rewind Face Serum with Epicelline 30ml"
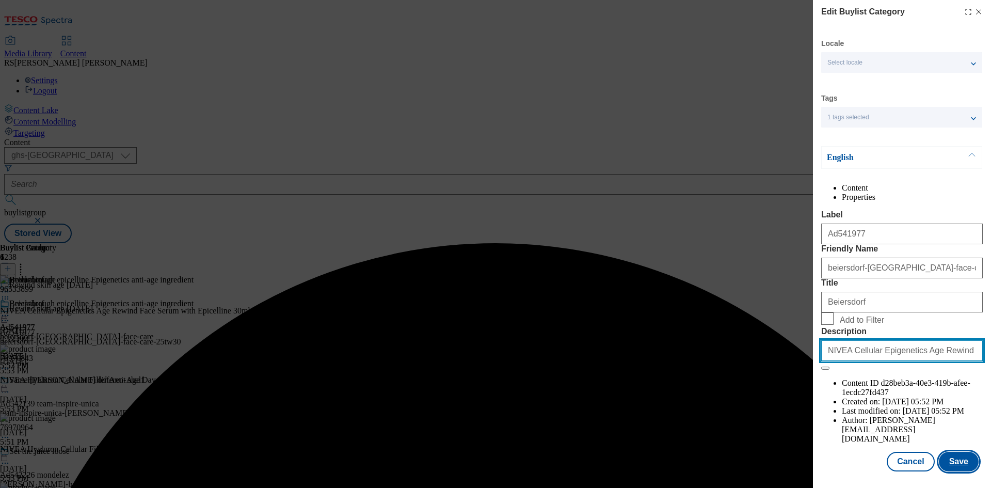
scroll to position [0, 58]
type input "NIVEA Cellular Epigenetics Age Rewind Face Serum with Epicelline 30ml"
click at [954, 459] on button "Save" at bounding box center [959, 462] width 40 height 20
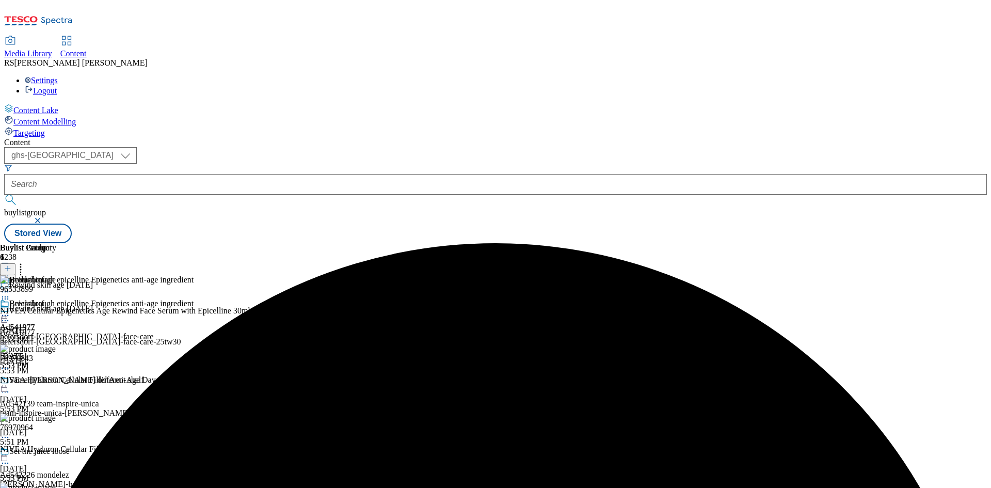
click at [194, 299] on div "Breakthrough epicelline Epigenetics anti-age ingredient" at bounding box center [97, 311] width 194 height 24
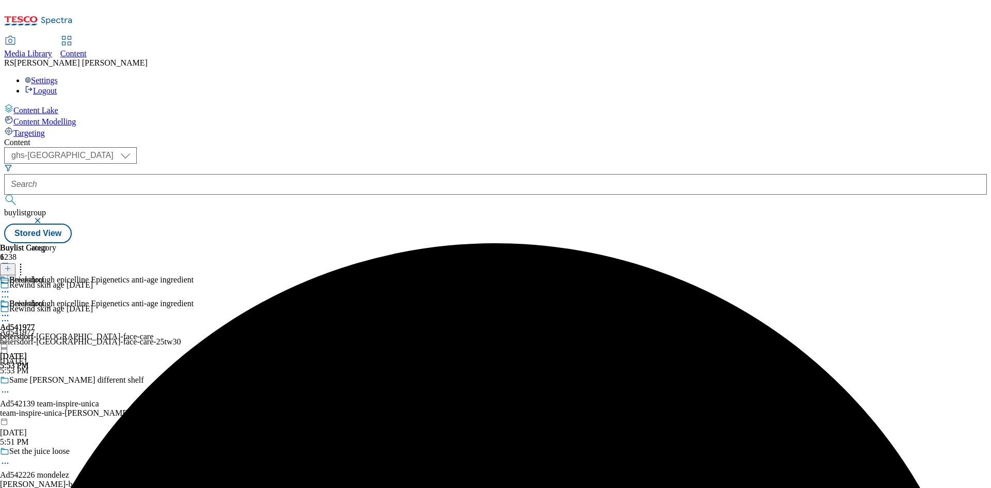
click at [10, 310] on icon at bounding box center [5, 315] width 10 height 10
click at [56, 381] on span "Preview" at bounding box center [44, 385] width 24 height 8
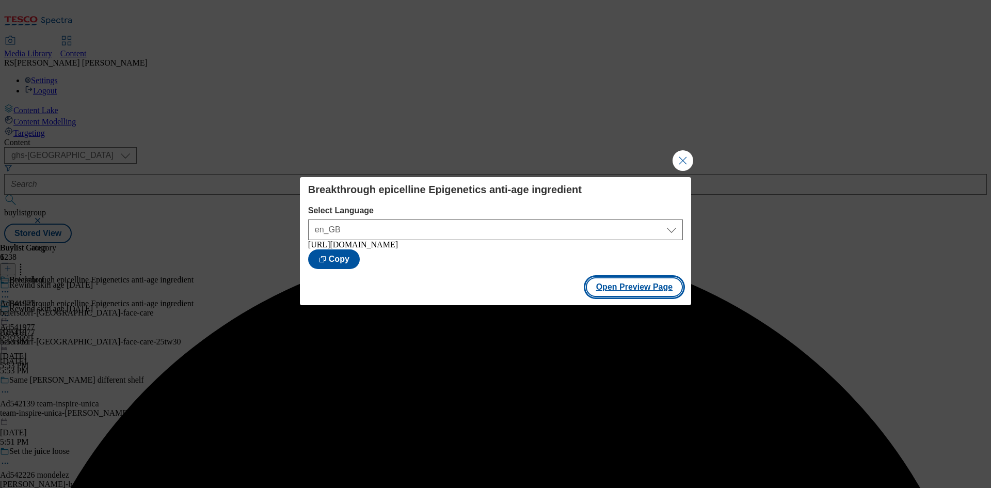
click at [638, 292] on button "Open Preview Page" at bounding box center [635, 287] width 98 height 20
click at [684, 157] on button "Close Modal" at bounding box center [682, 160] width 21 height 21
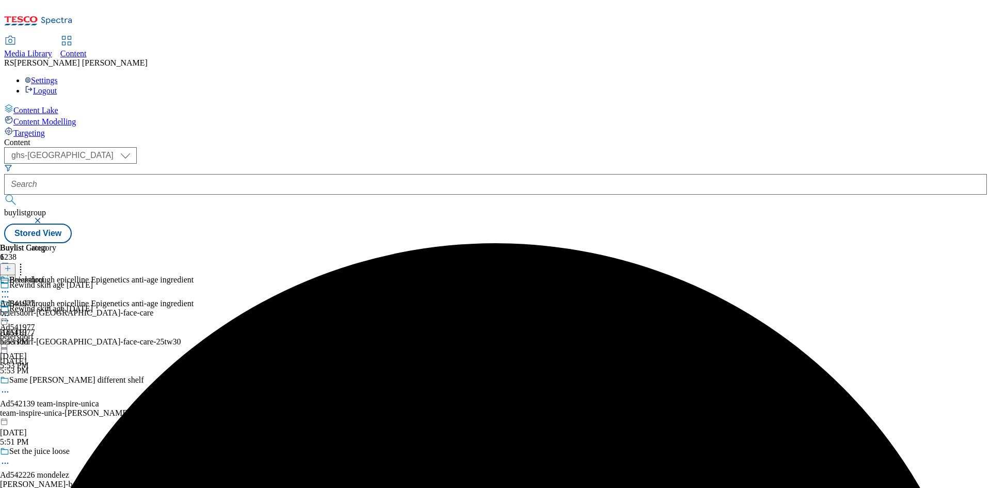
click at [10, 310] on icon at bounding box center [5, 315] width 10 height 10
click at [55, 416] on span "Publish" at bounding box center [43, 420] width 23 height 8
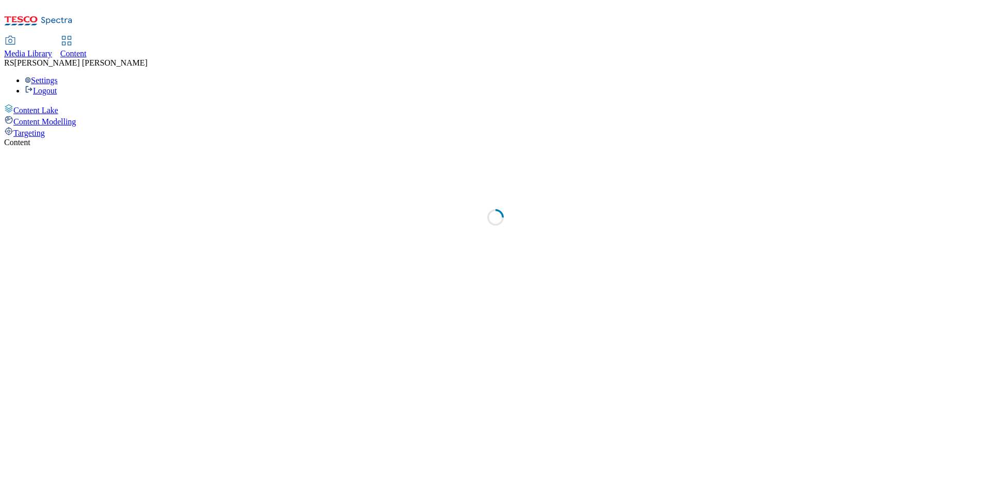
select select "ghs-[GEOGRAPHIC_DATA]"
